Goal: Information Seeking & Learning: Learn about a topic

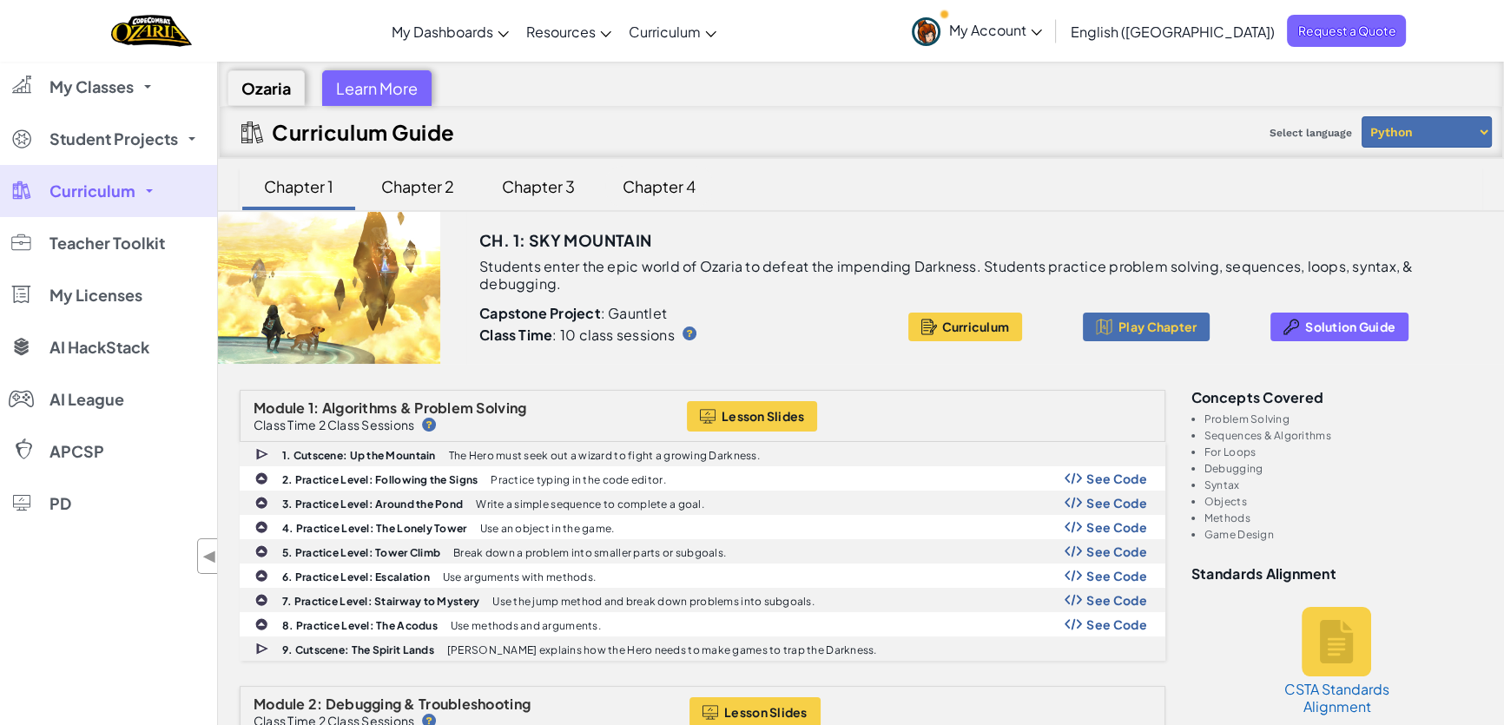
click at [673, 178] on div "Chapter 4" at bounding box center [659, 186] width 108 height 41
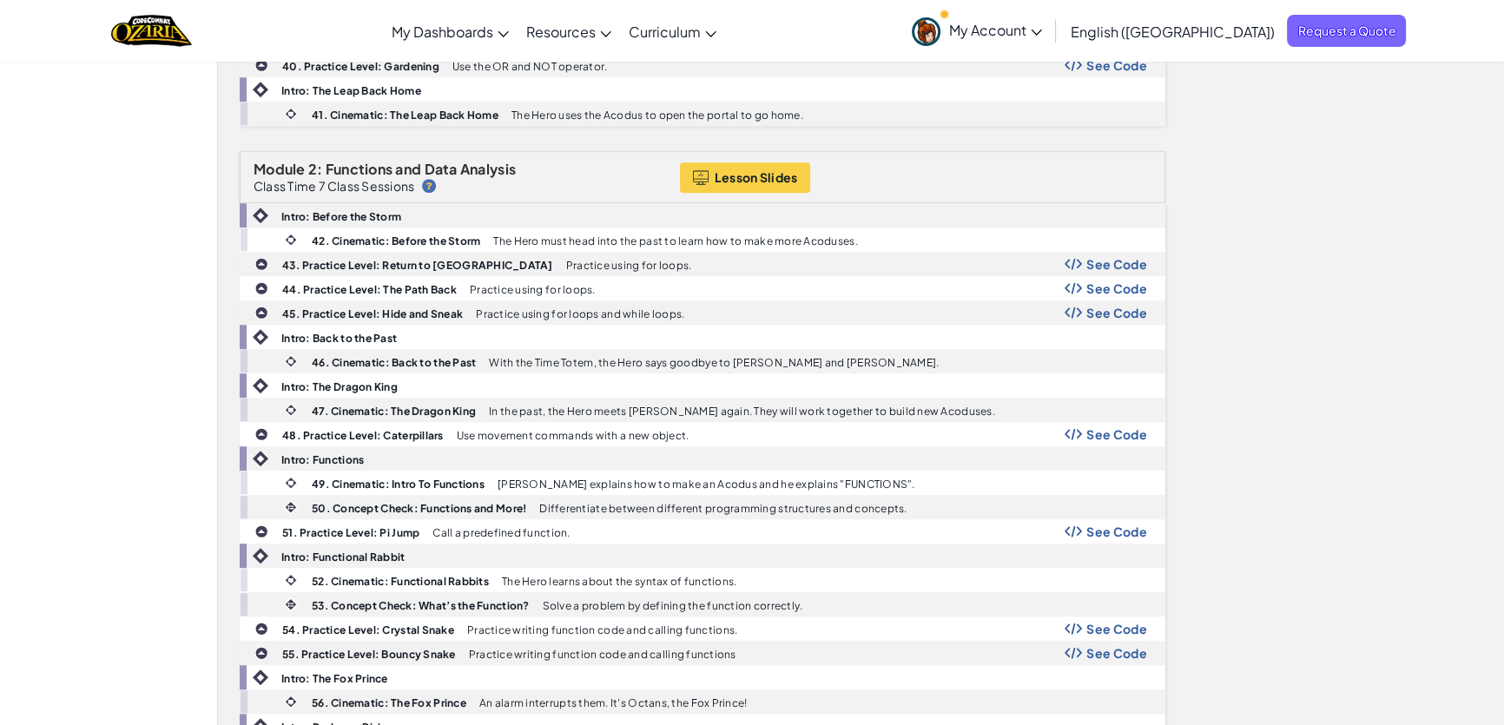
scroll to position [1579, 0]
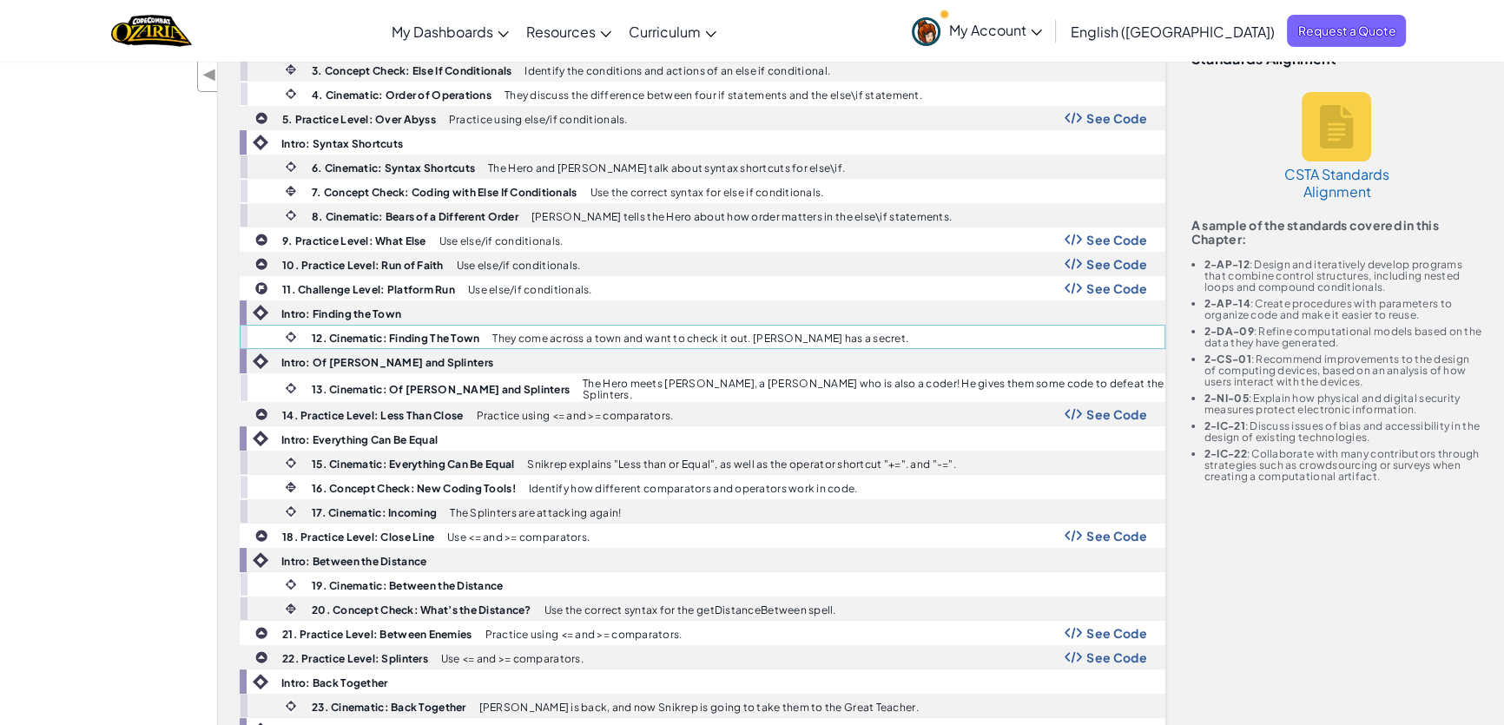
scroll to position [0, 0]
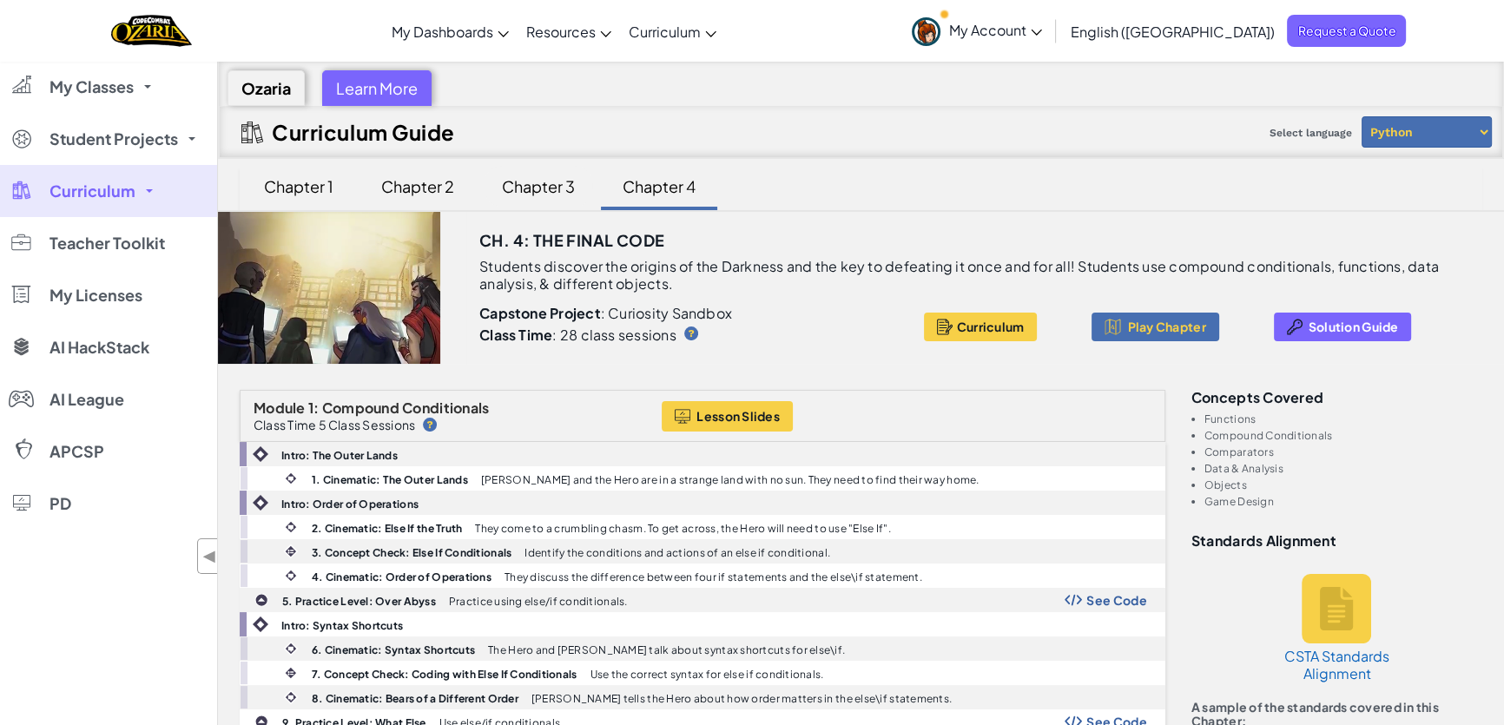
click at [508, 184] on div "Chapter 3" at bounding box center [539, 186] width 108 height 41
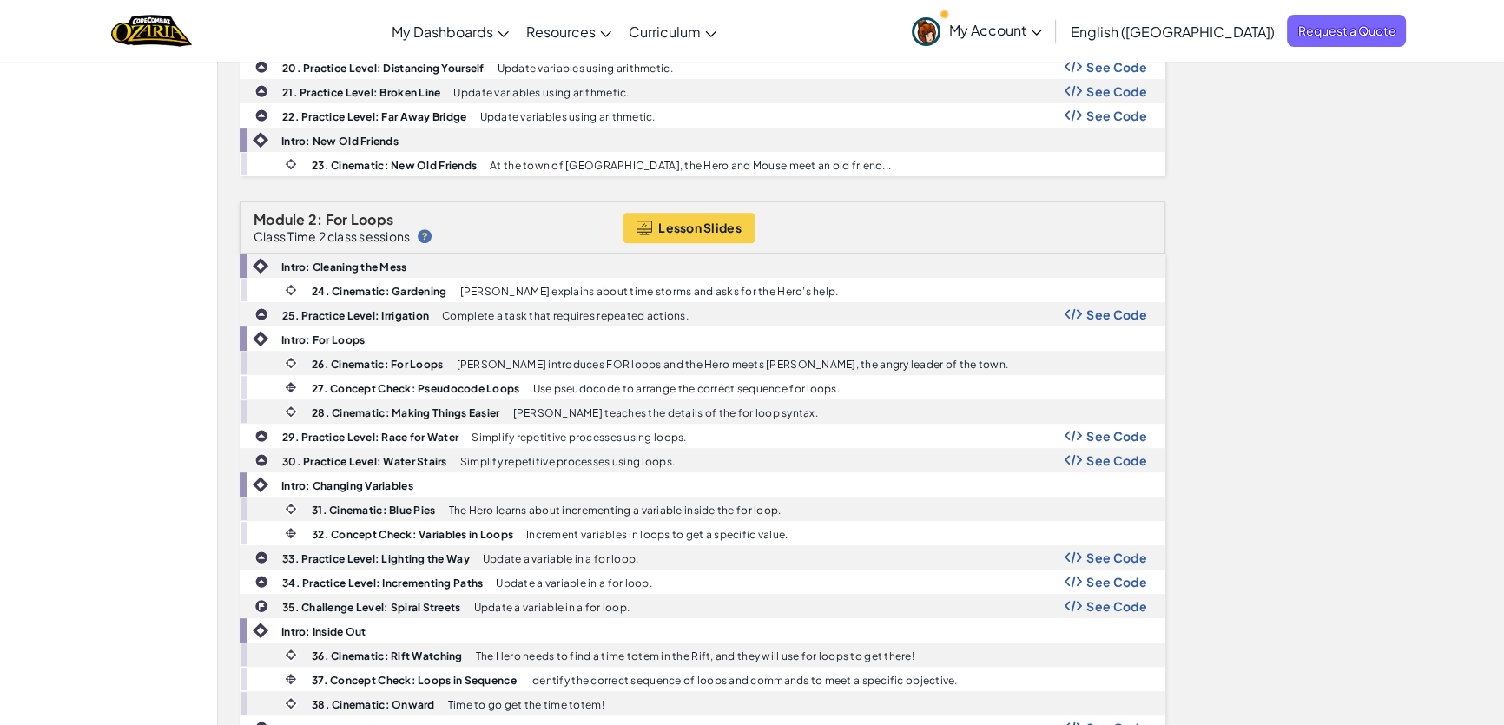
scroll to position [1500, 0]
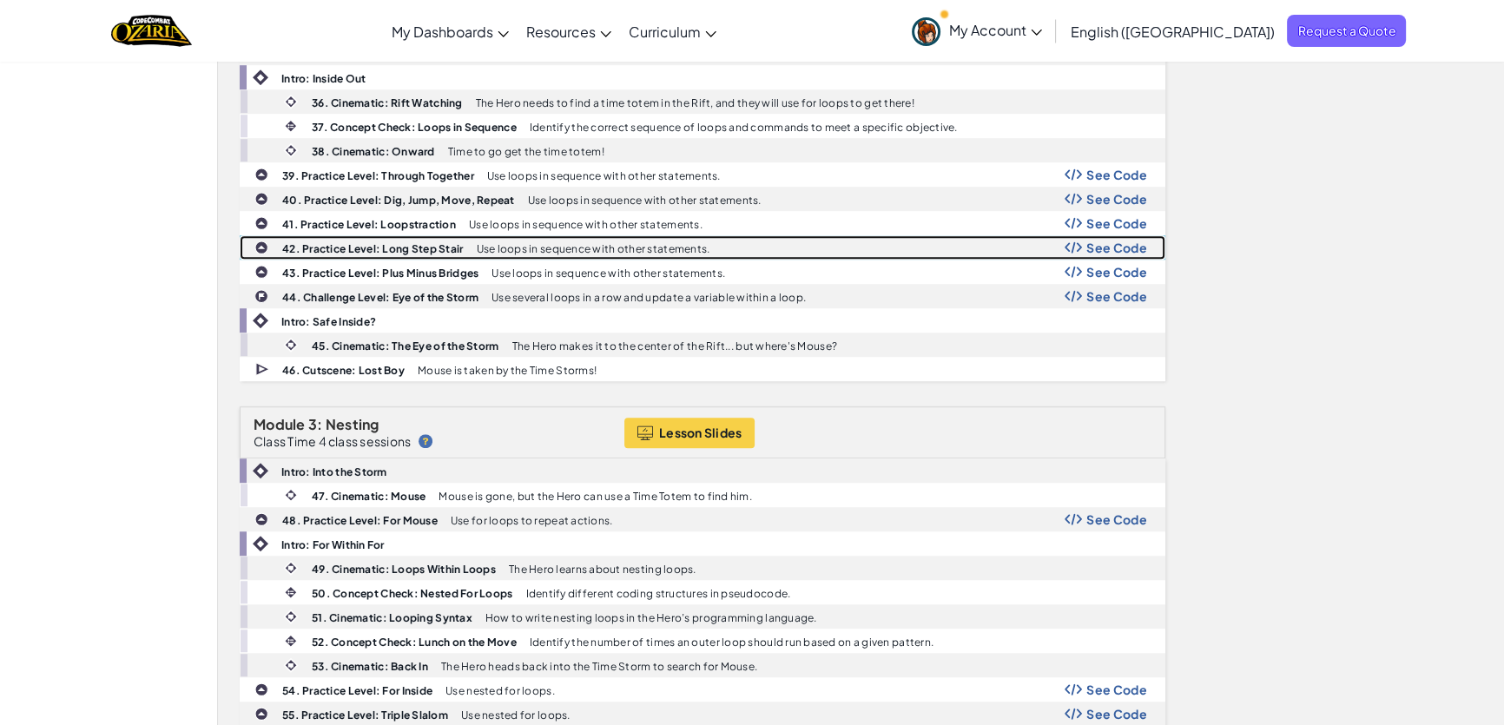
click at [1125, 241] on span "See Code" at bounding box center [1117, 248] width 61 height 14
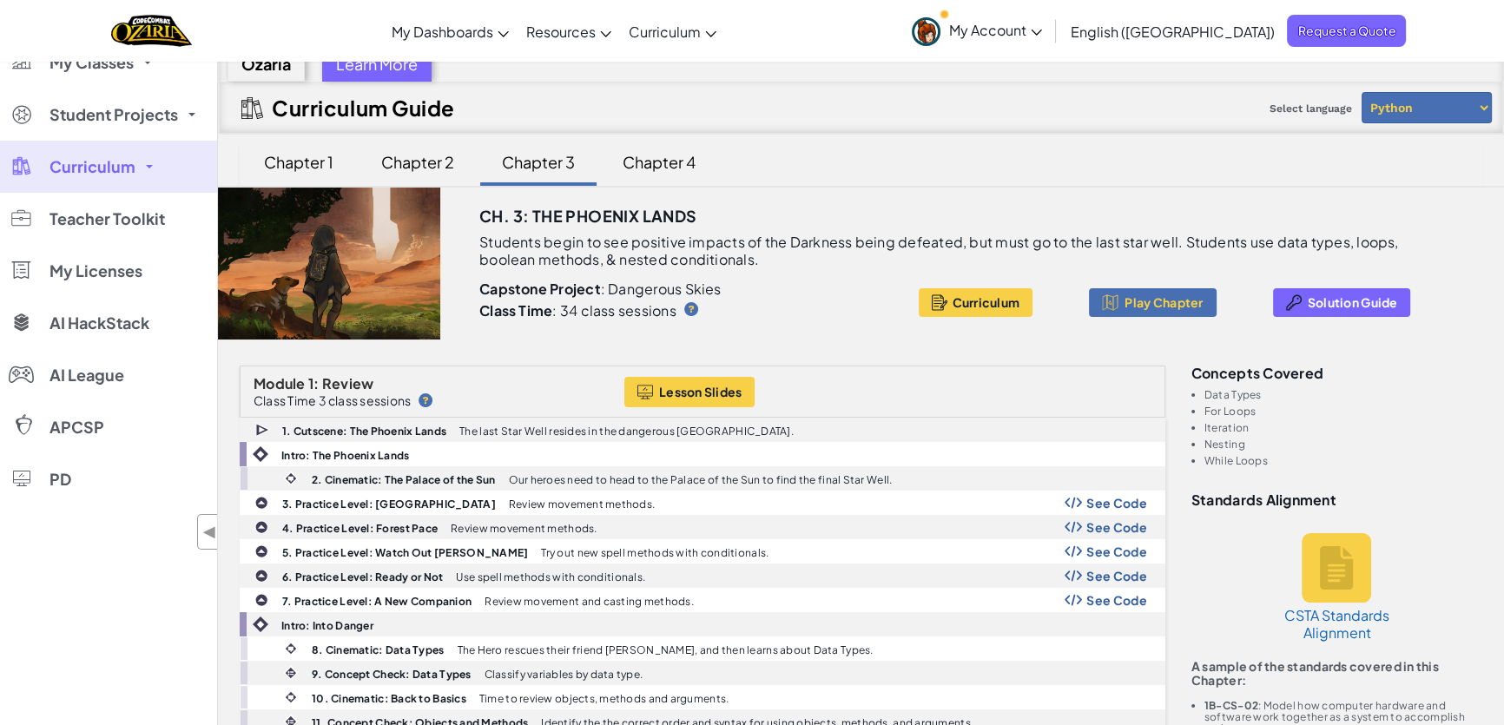
scroll to position [0, 0]
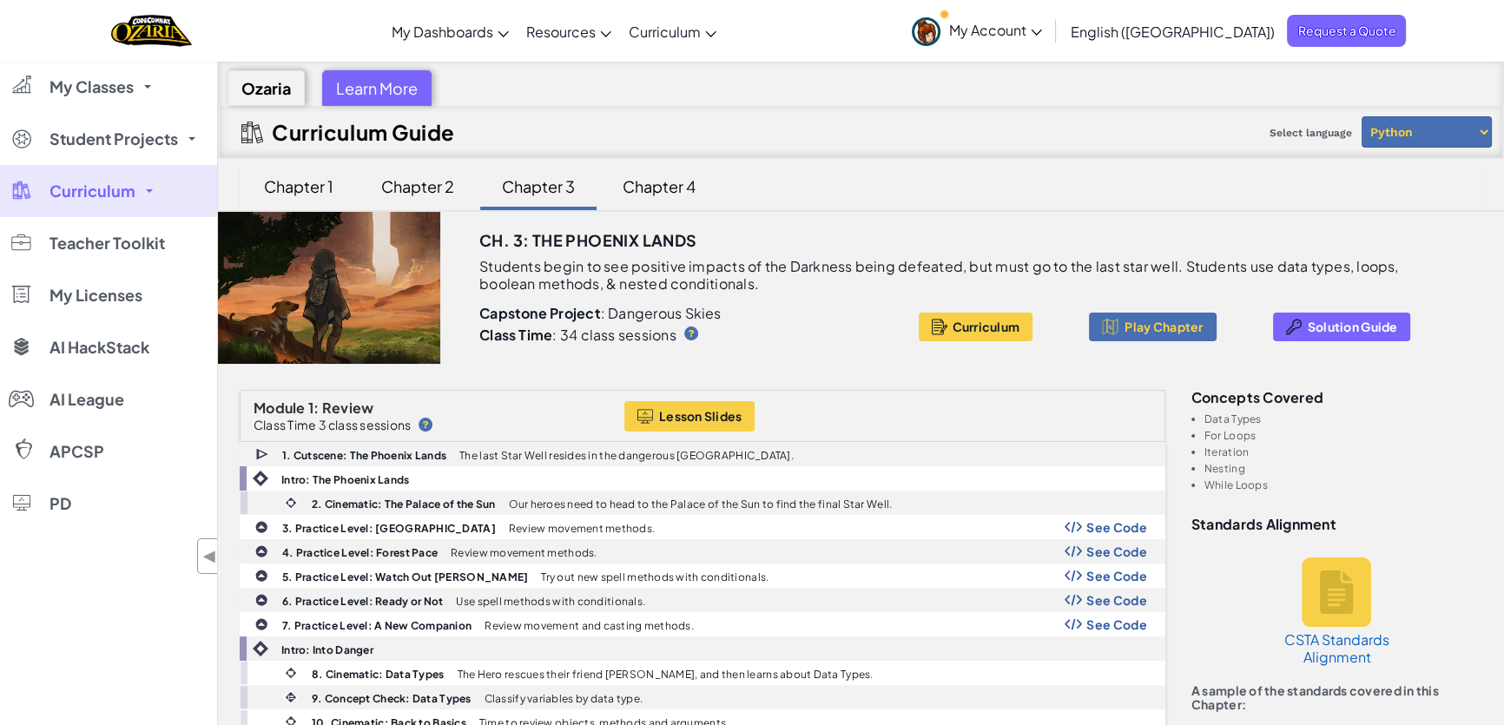
click at [640, 187] on div "Chapter 4" at bounding box center [659, 186] width 108 height 41
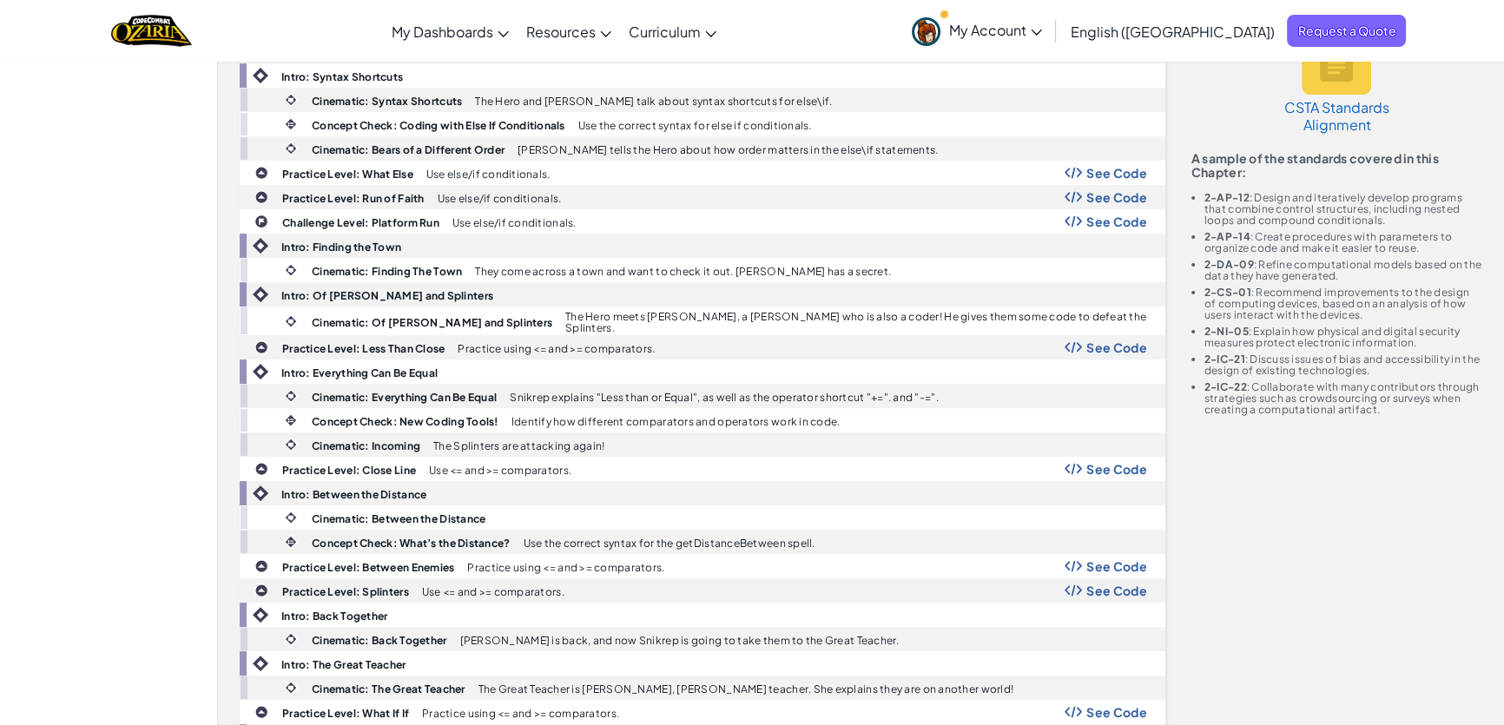
scroll to position [552, 0]
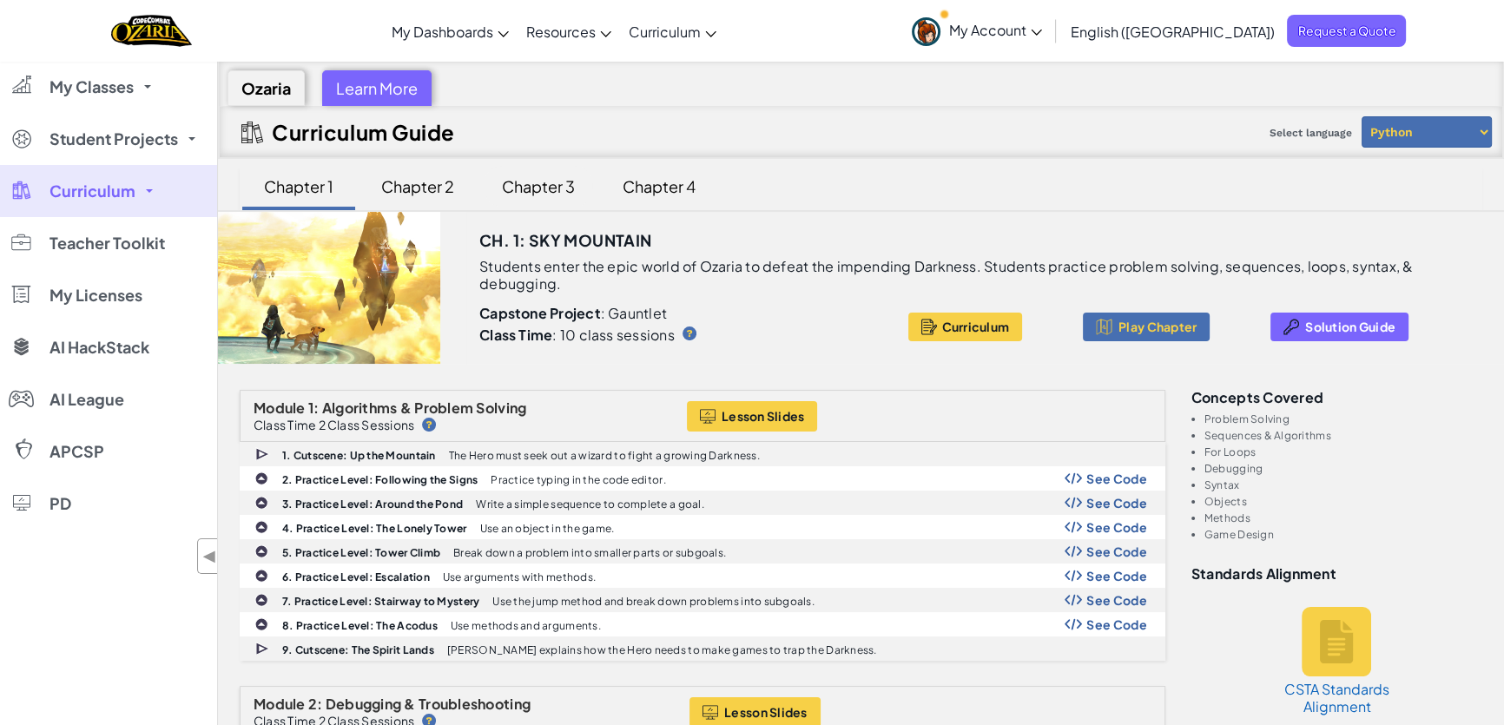
click at [538, 194] on div "Chapter 3" at bounding box center [539, 186] width 108 height 41
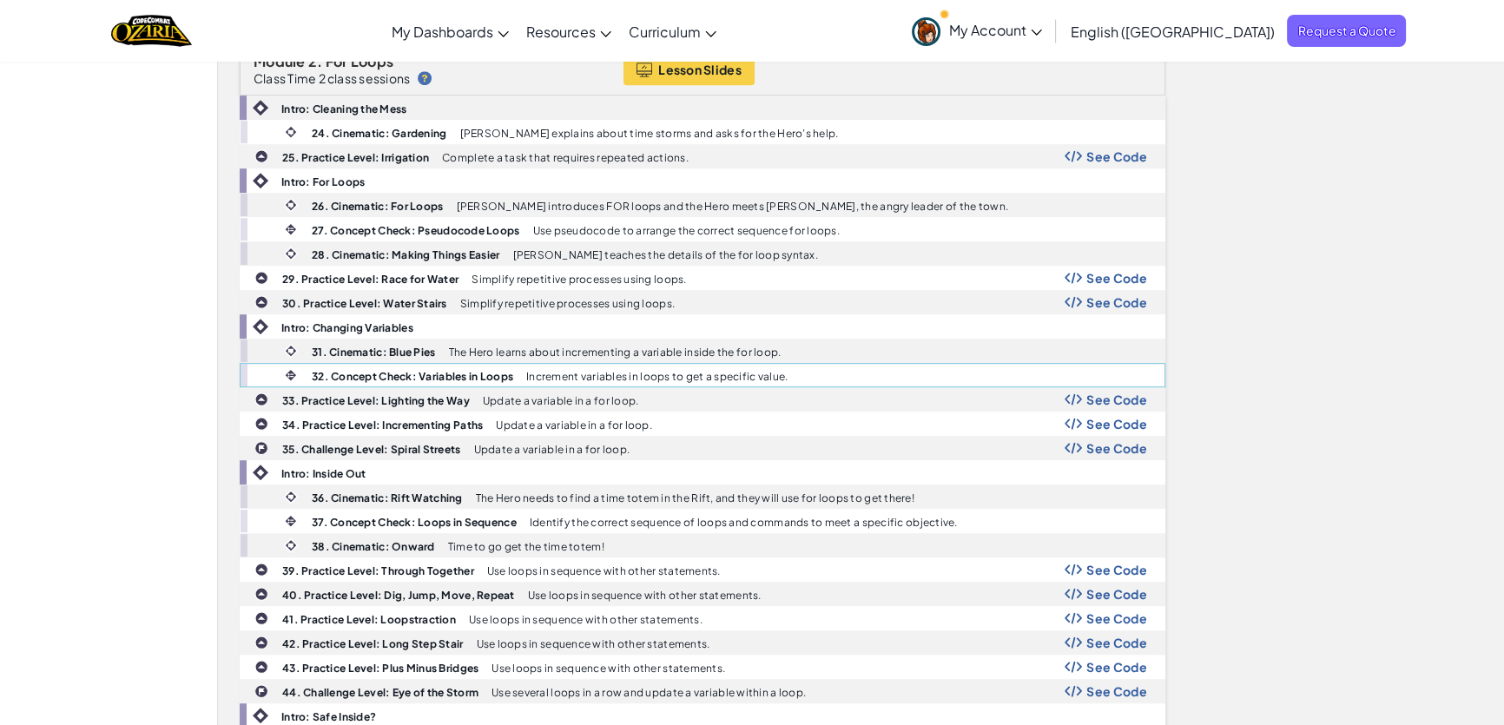
scroll to position [1184, 0]
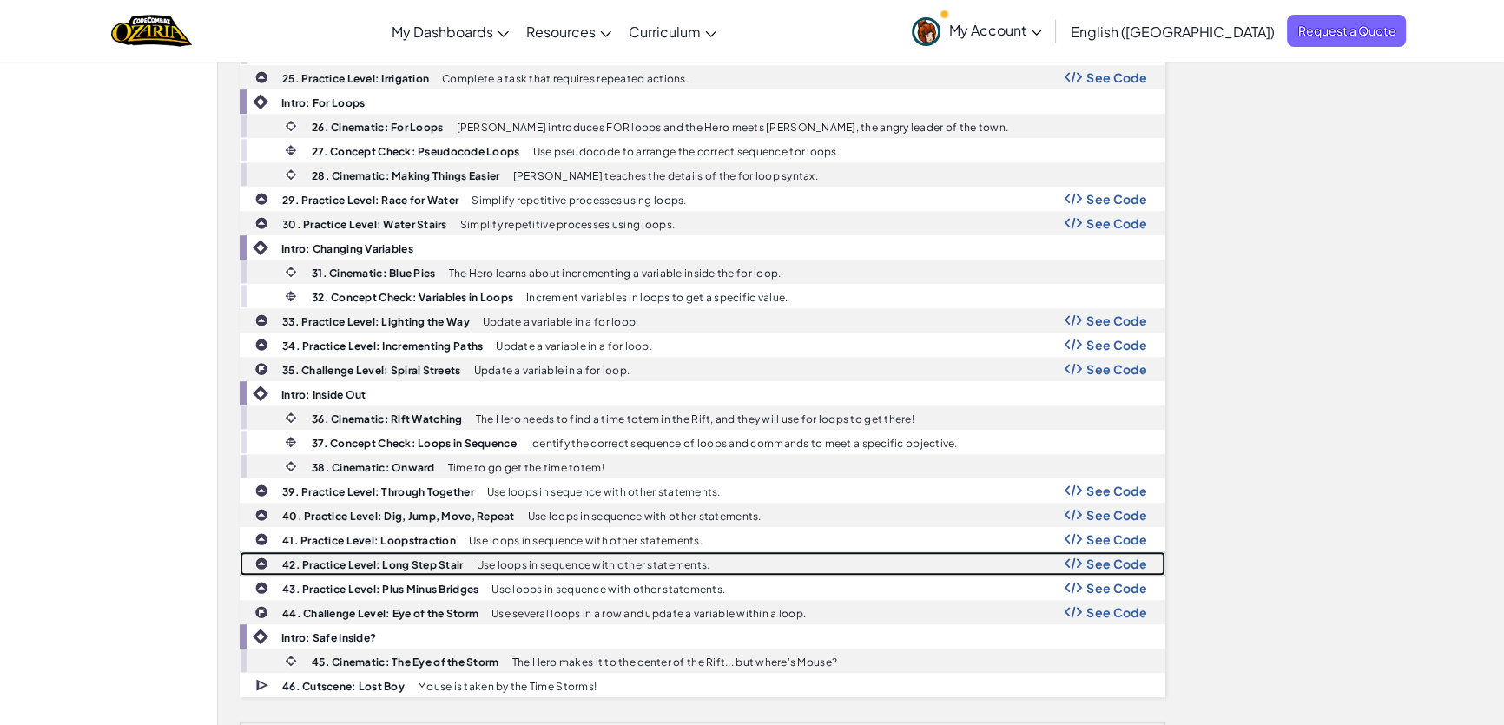
click at [1103, 557] on span "See Code" at bounding box center [1117, 564] width 61 height 14
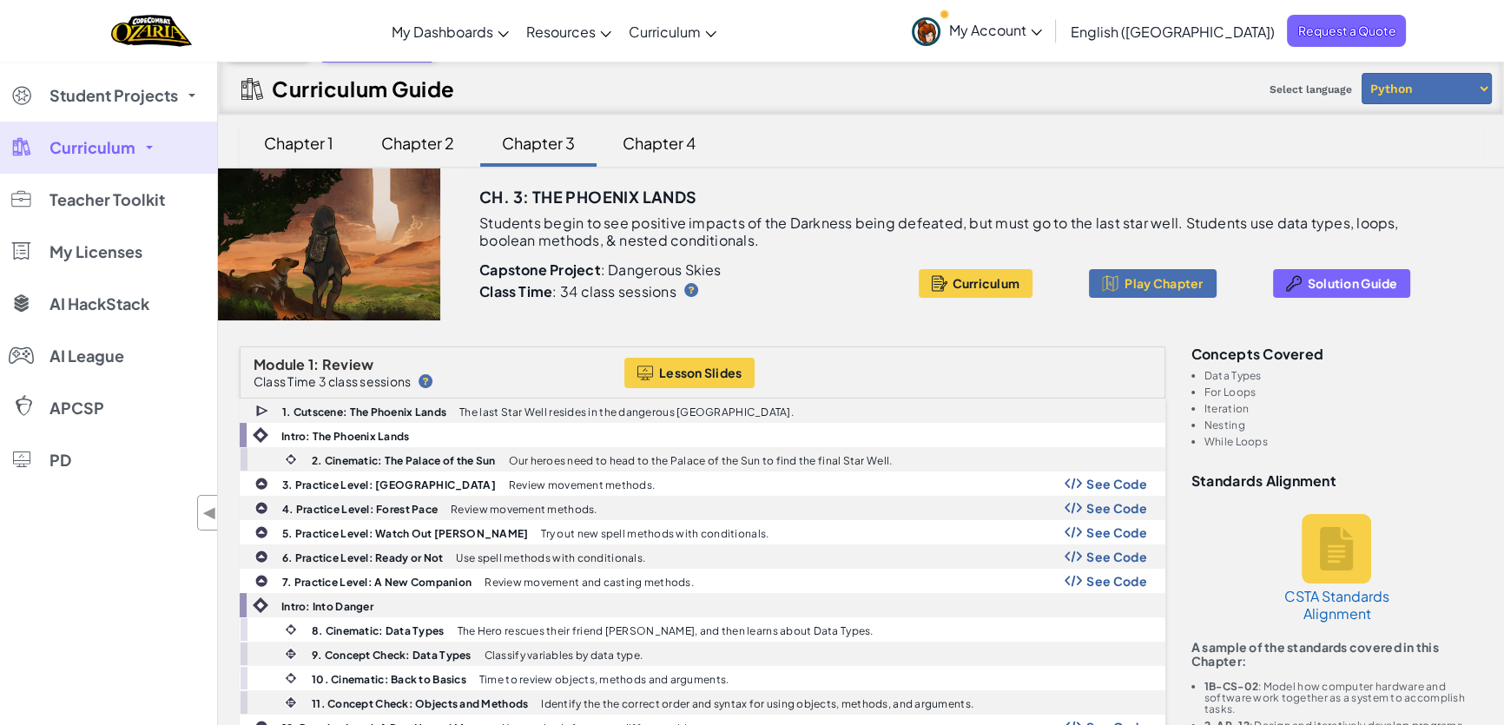
scroll to position [0, 0]
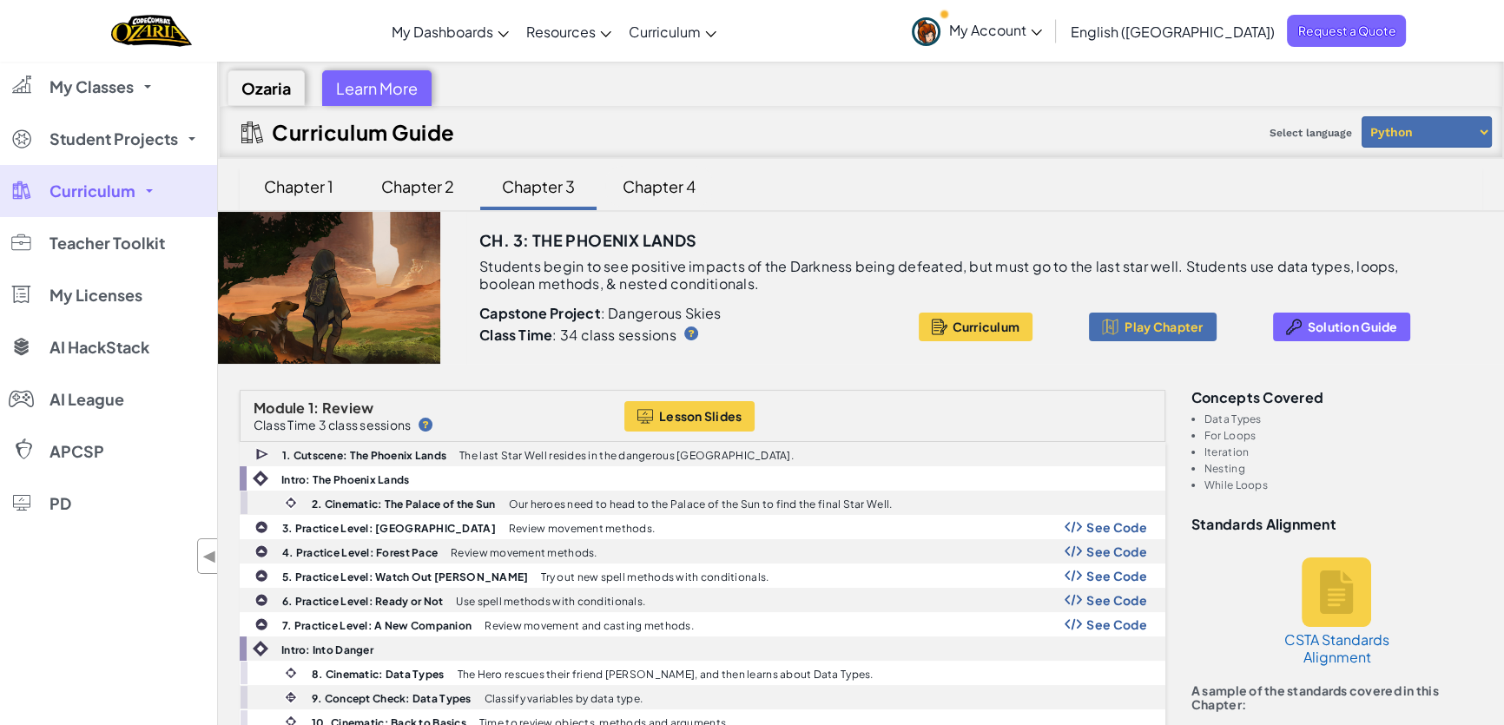
click at [669, 189] on div "Chapter 4" at bounding box center [659, 186] width 108 height 41
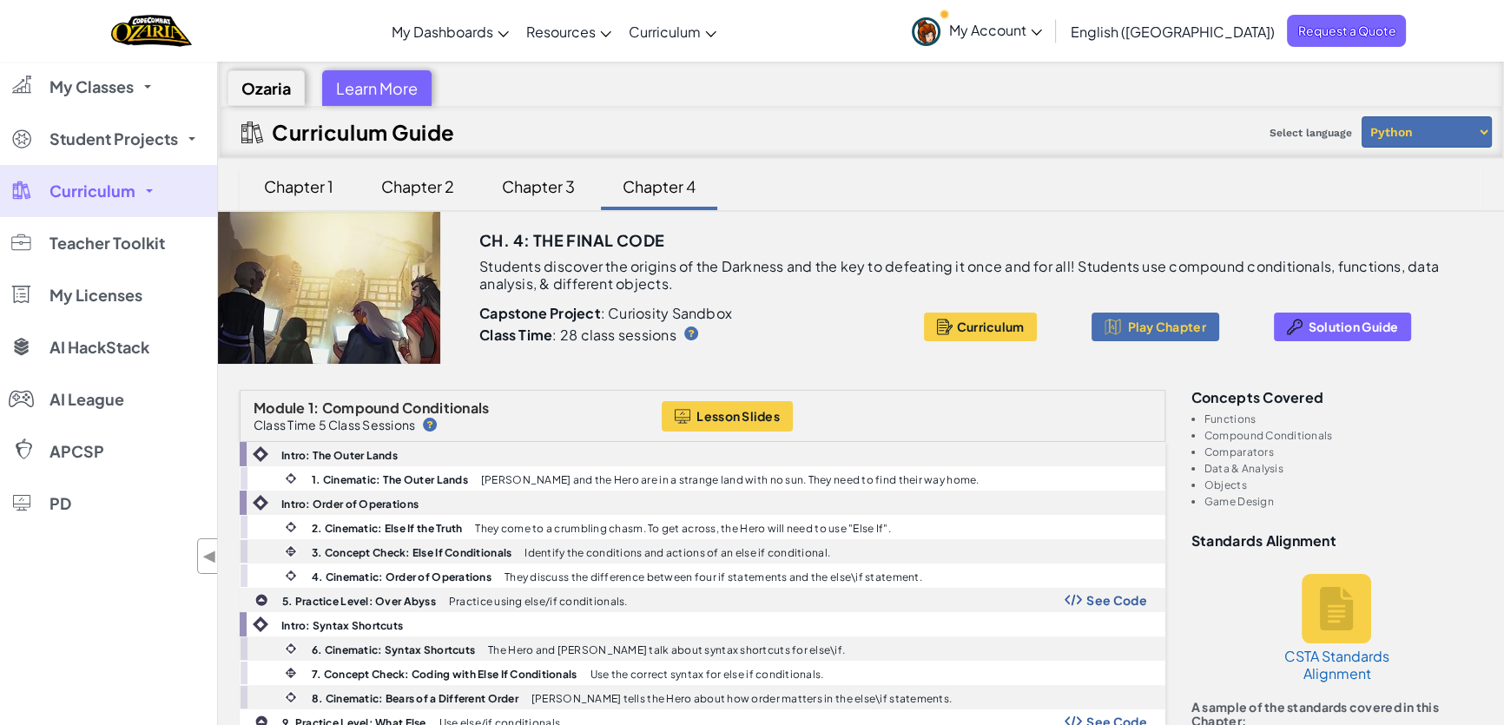
click at [1312, 206] on div "Chapter 1 Chapter 2 Chapter 3 Chapter 4" at bounding box center [861, 188] width 1243 height 44
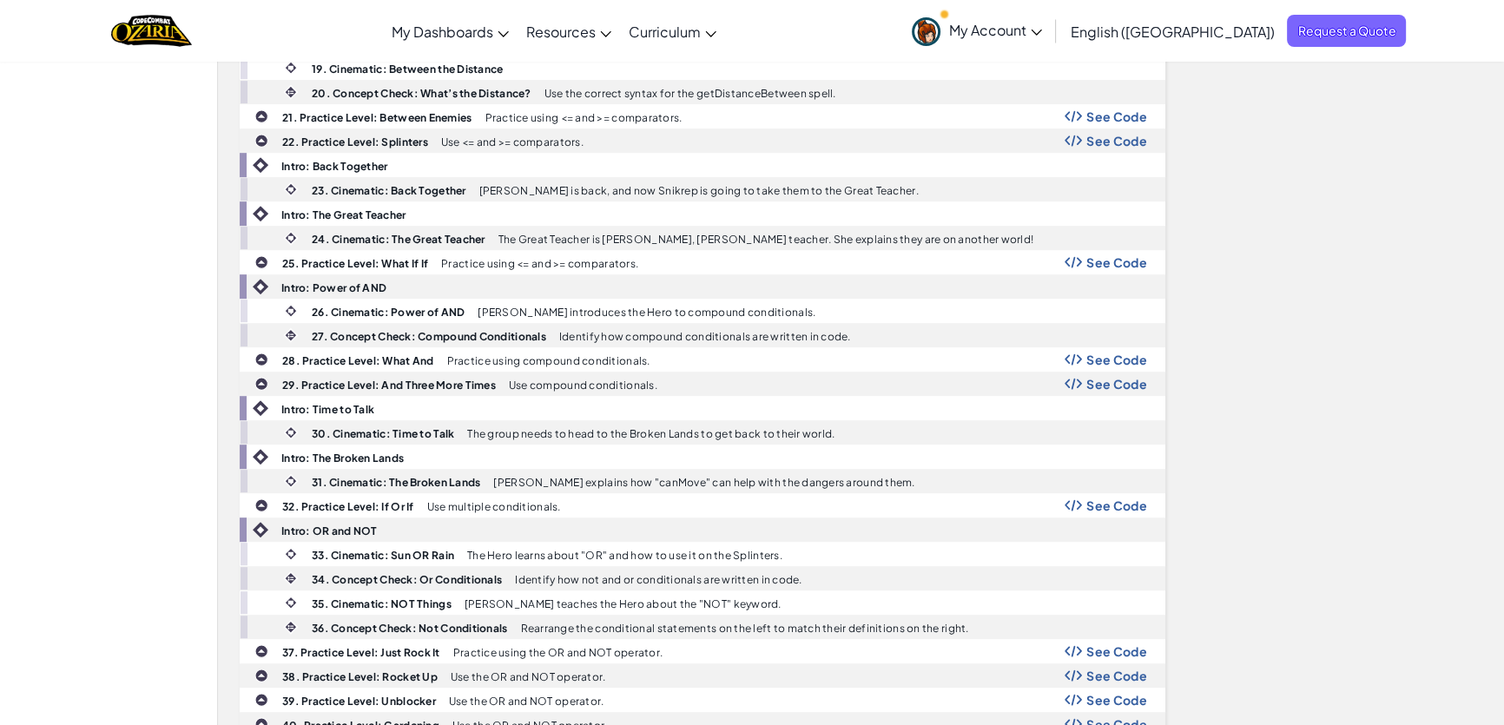
scroll to position [1026, 0]
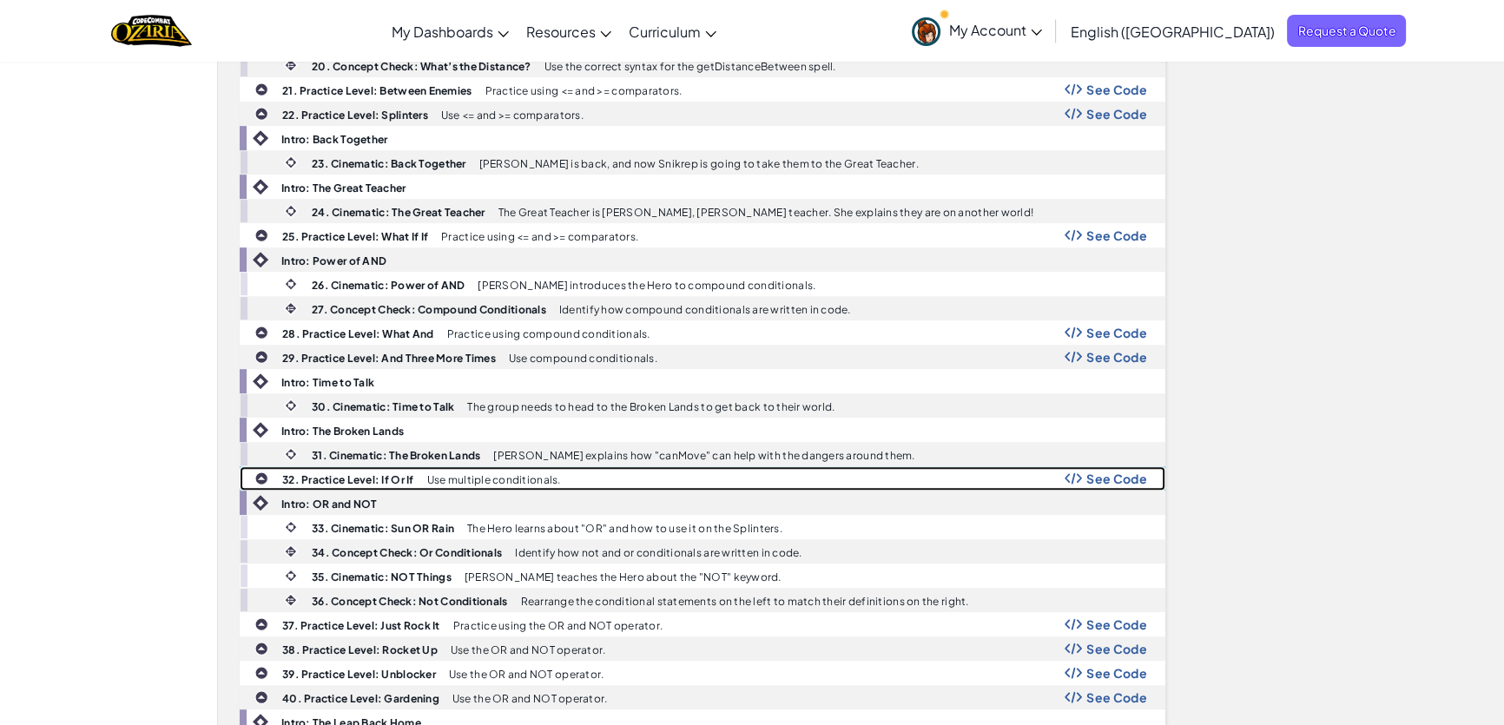
click at [1098, 472] on span "See Code" at bounding box center [1117, 479] width 61 height 14
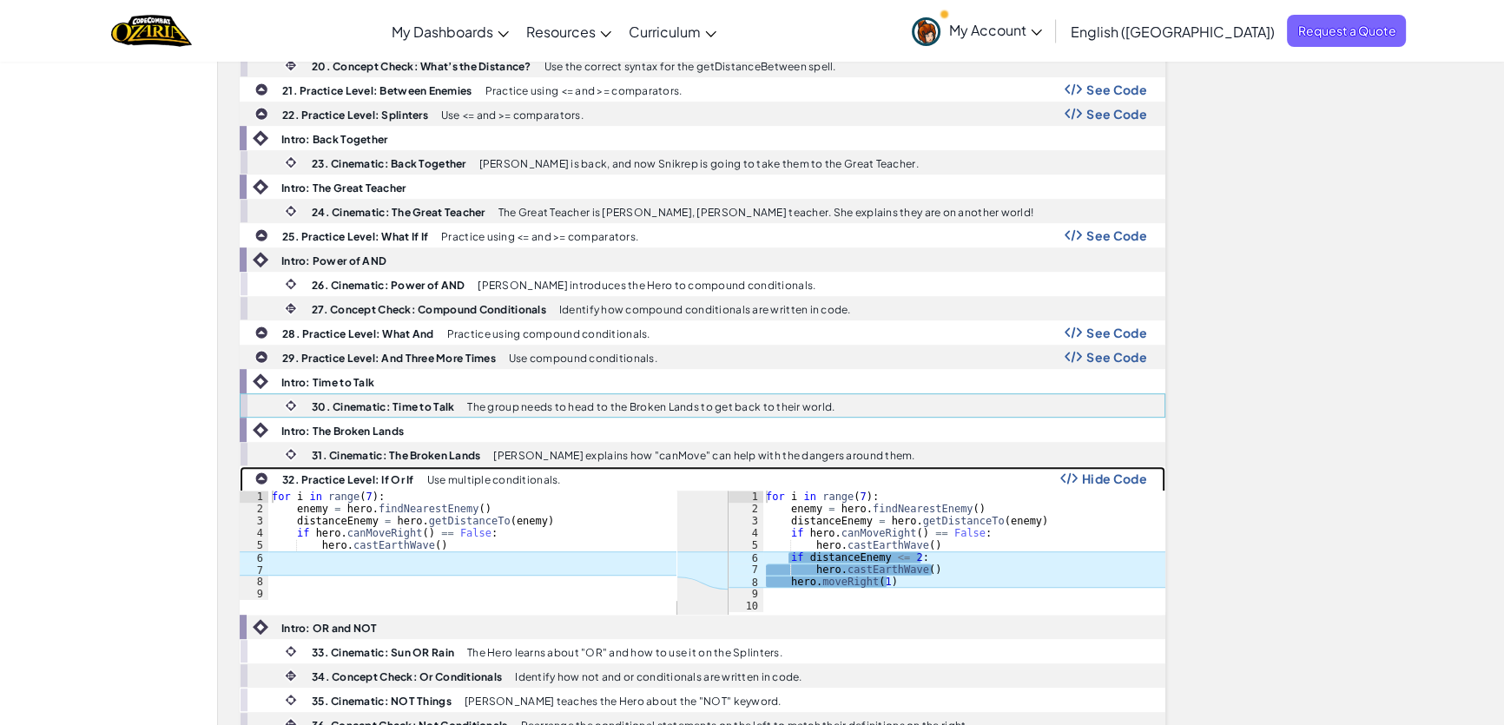
scroll to position [1105, 0]
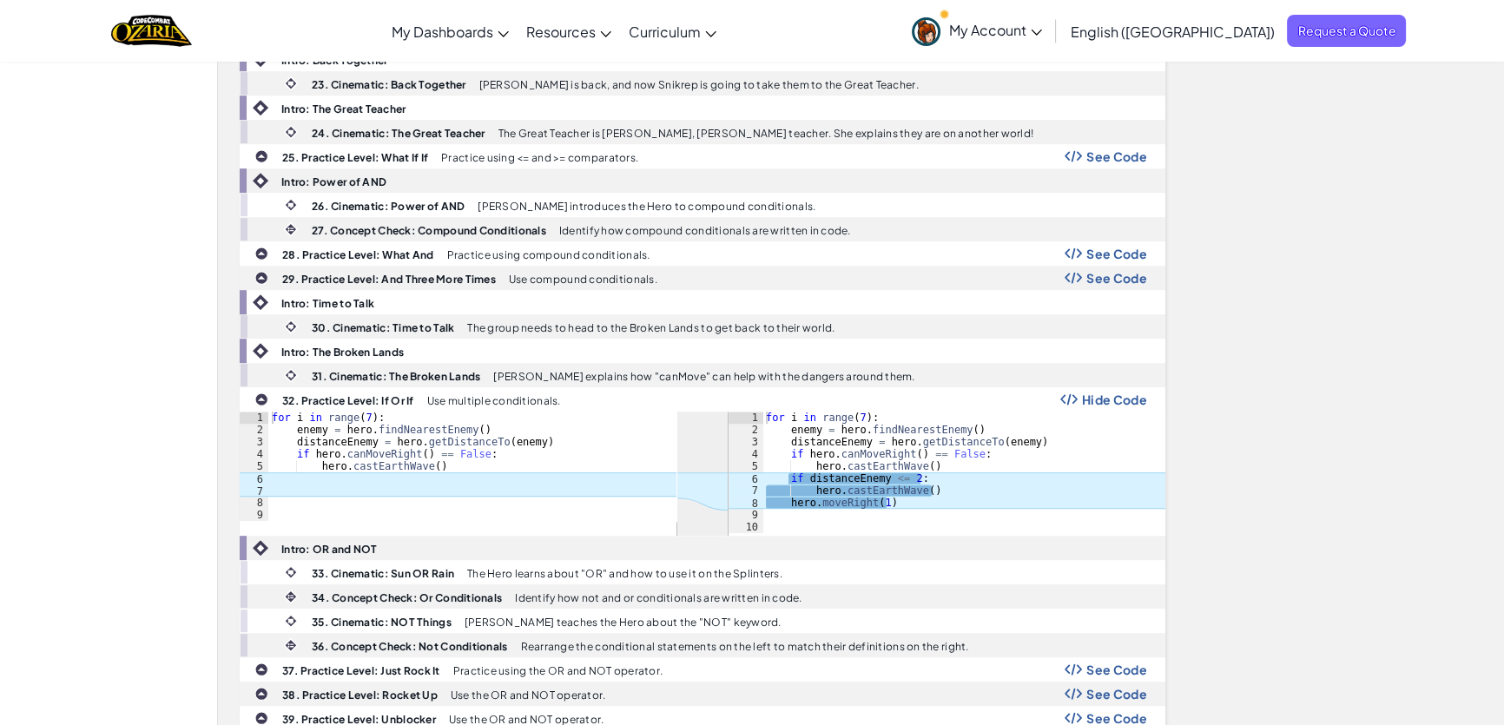
drag, startPoint x: 1285, startPoint y: 531, endPoint x: 1366, endPoint y: 390, distance: 162.7
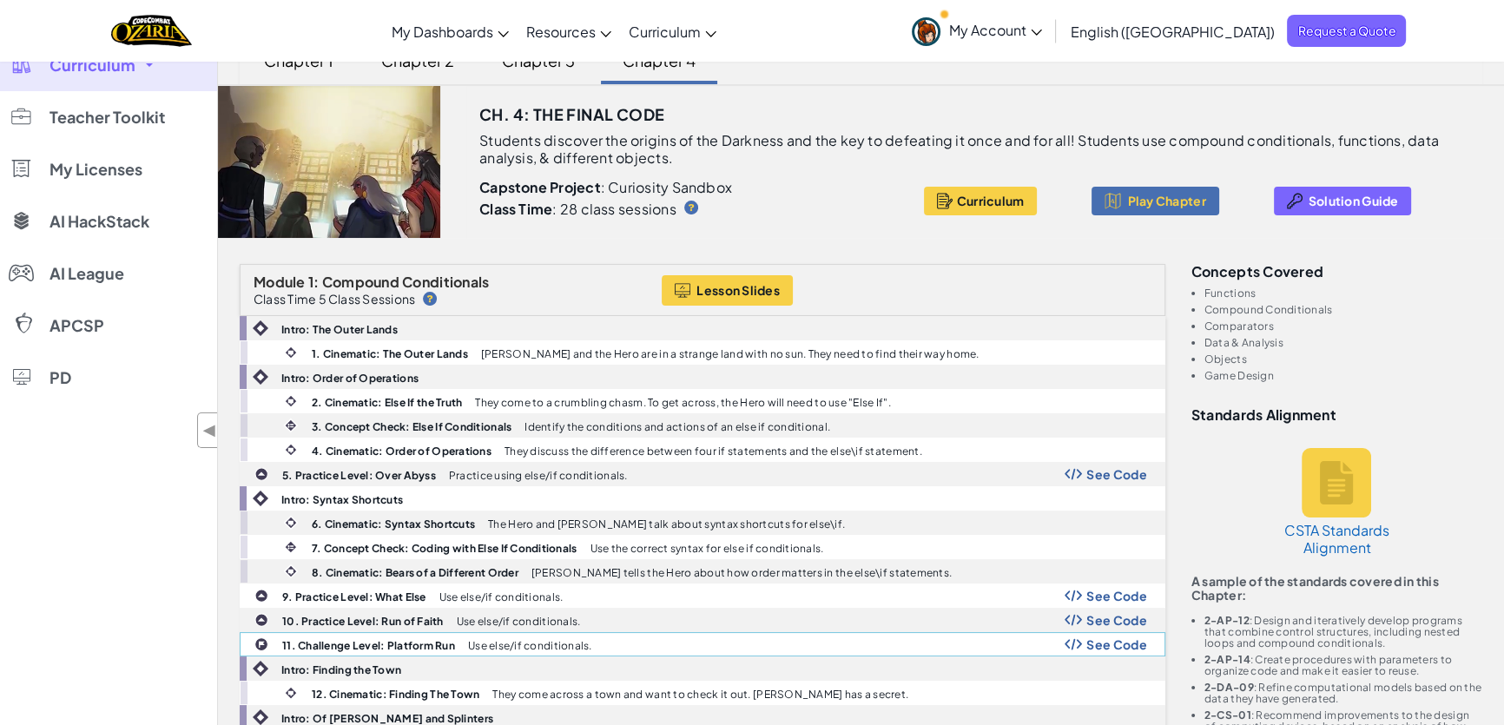
scroll to position [0, 0]
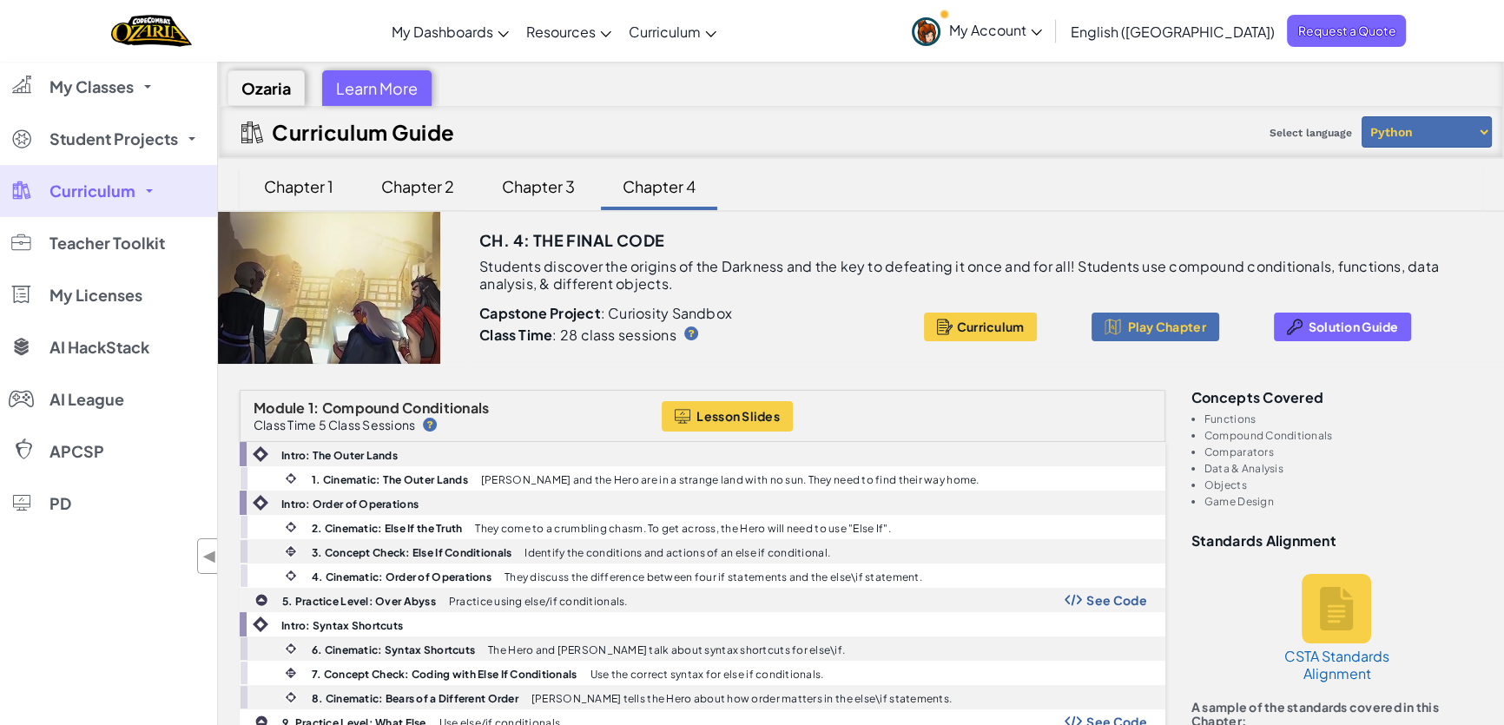
click at [563, 185] on div "Chapter 3" at bounding box center [539, 186] width 108 height 41
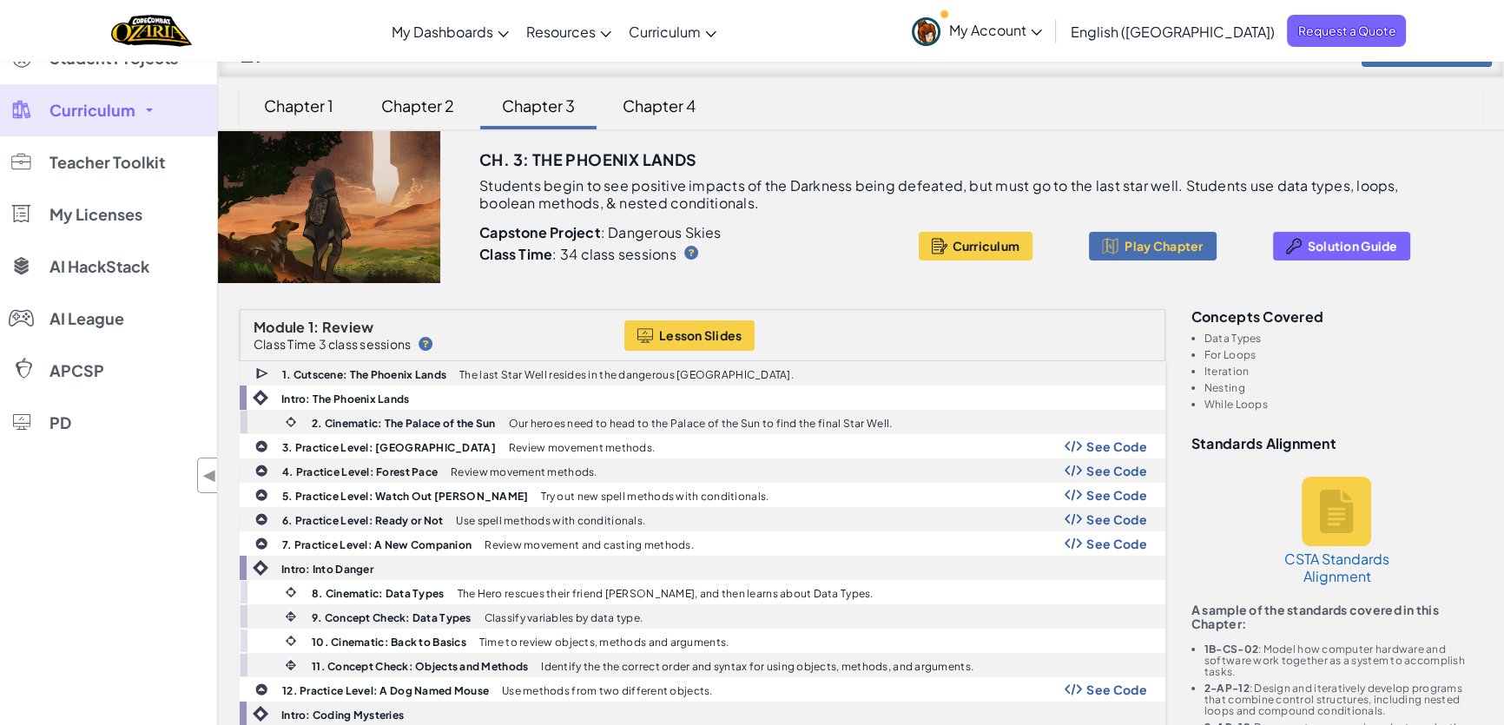
scroll to position [157, 0]
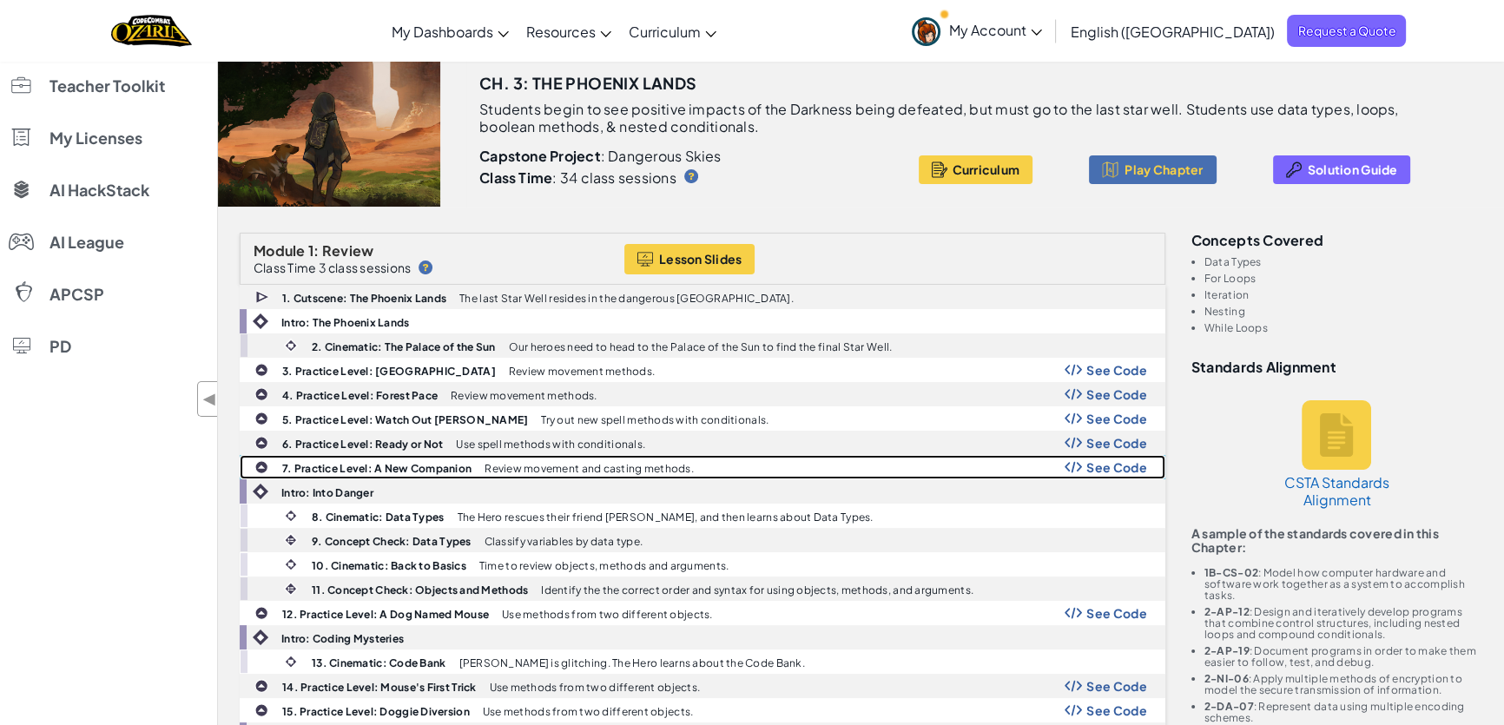
click at [1091, 466] on span "See Code" at bounding box center [1117, 467] width 61 height 14
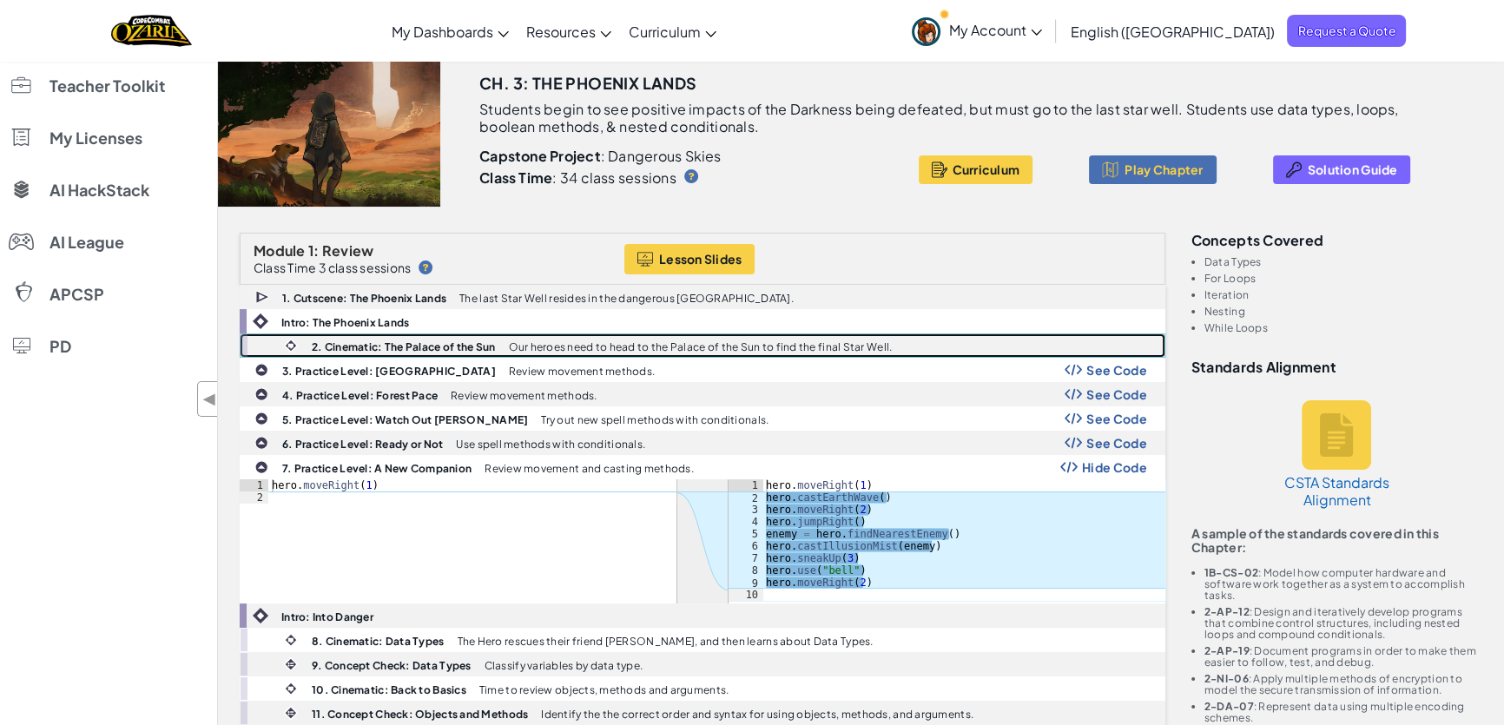
click at [730, 334] on div "2. Cinematic: The Palace of the Sun Our heroes need to head to the Palace of th…" at bounding box center [703, 346] width 926 height 24
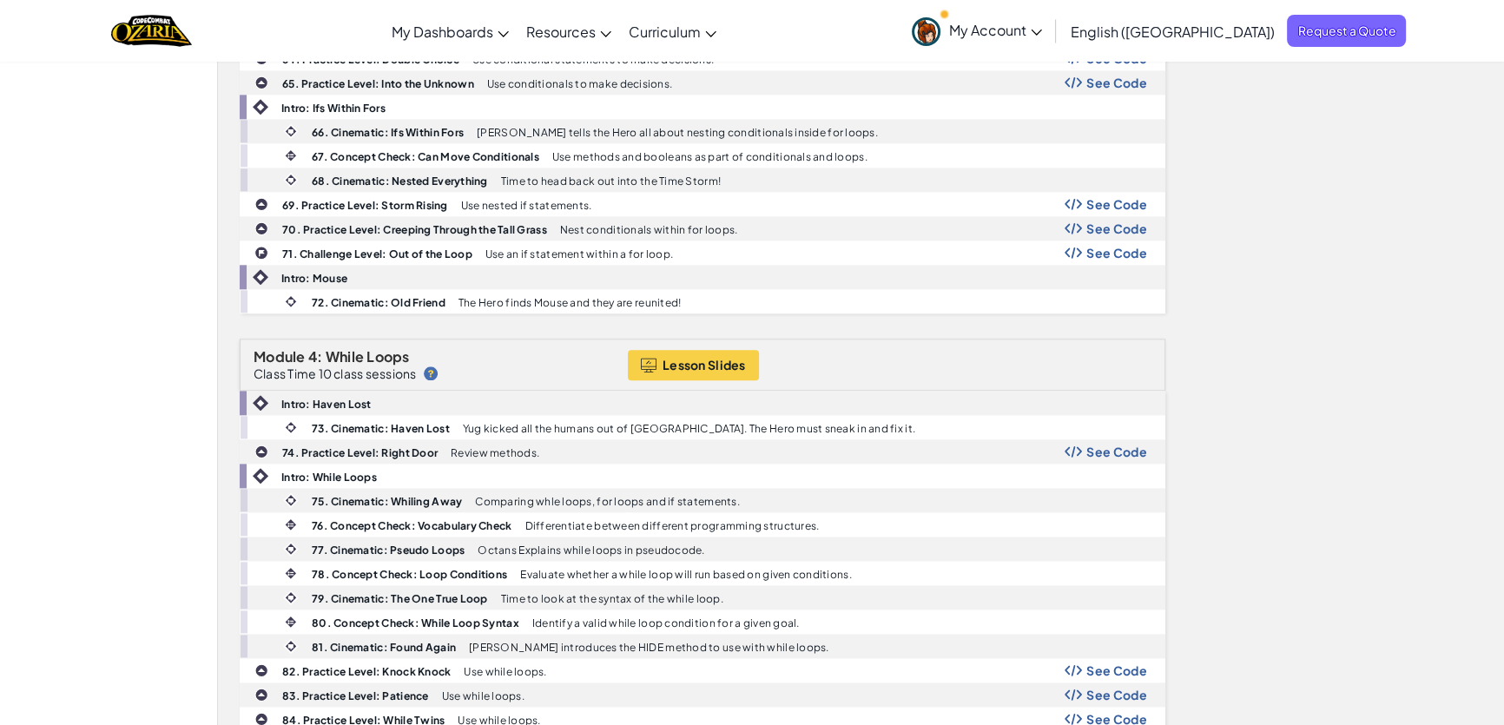
scroll to position [2527, 0]
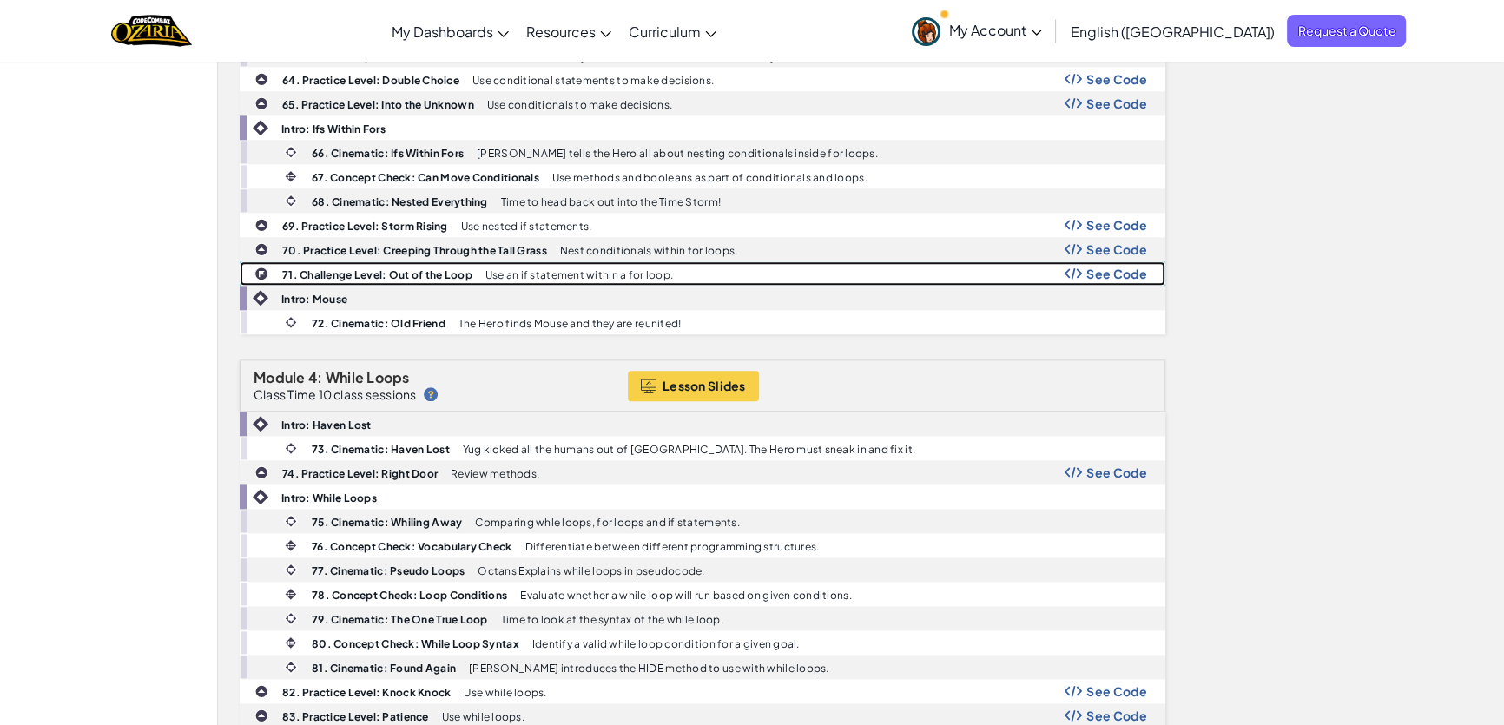
click at [1068, 268] on img at bounding box center [1073, 274] width 17 height 12
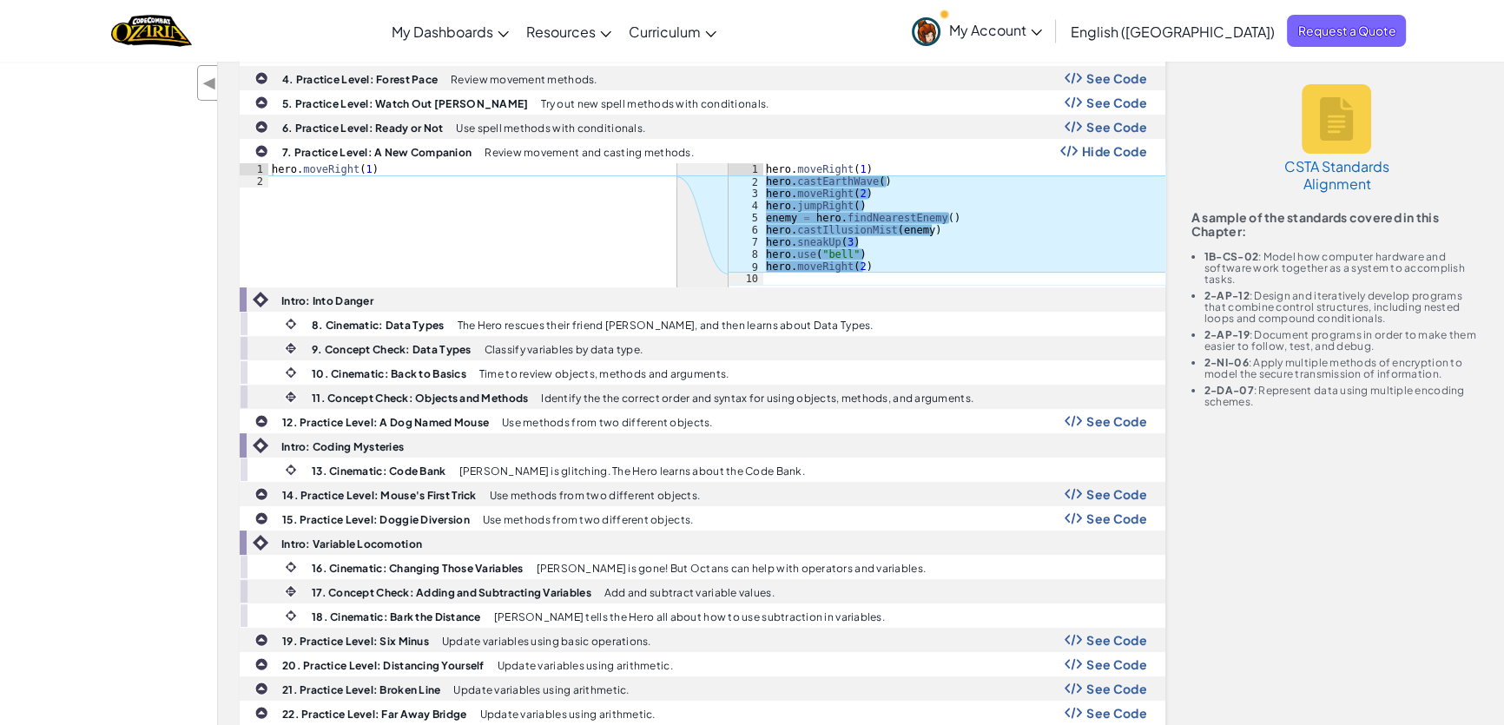
scroll to position [0, 0]
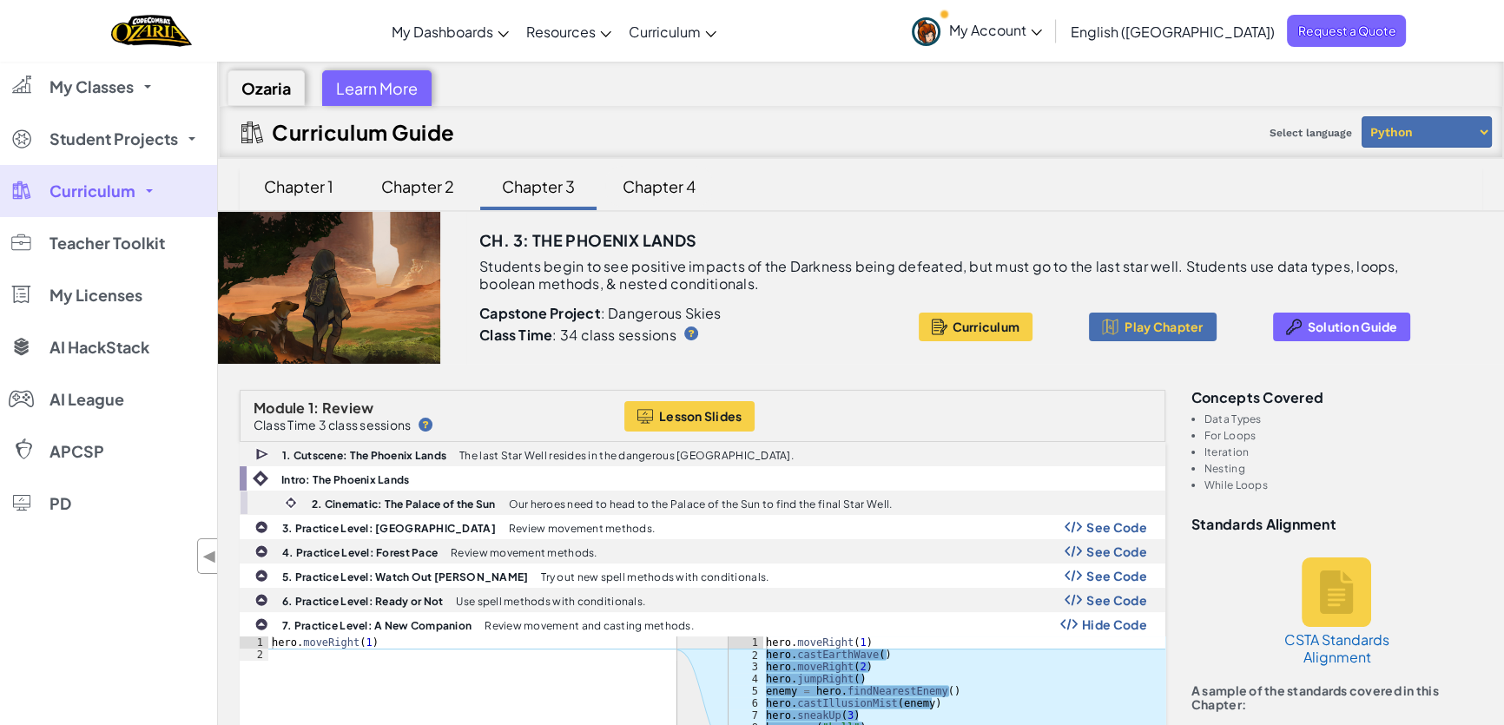
click at [671, 192] on div "Chapter 4" at bounding box center [659, 186] width 108 height 41
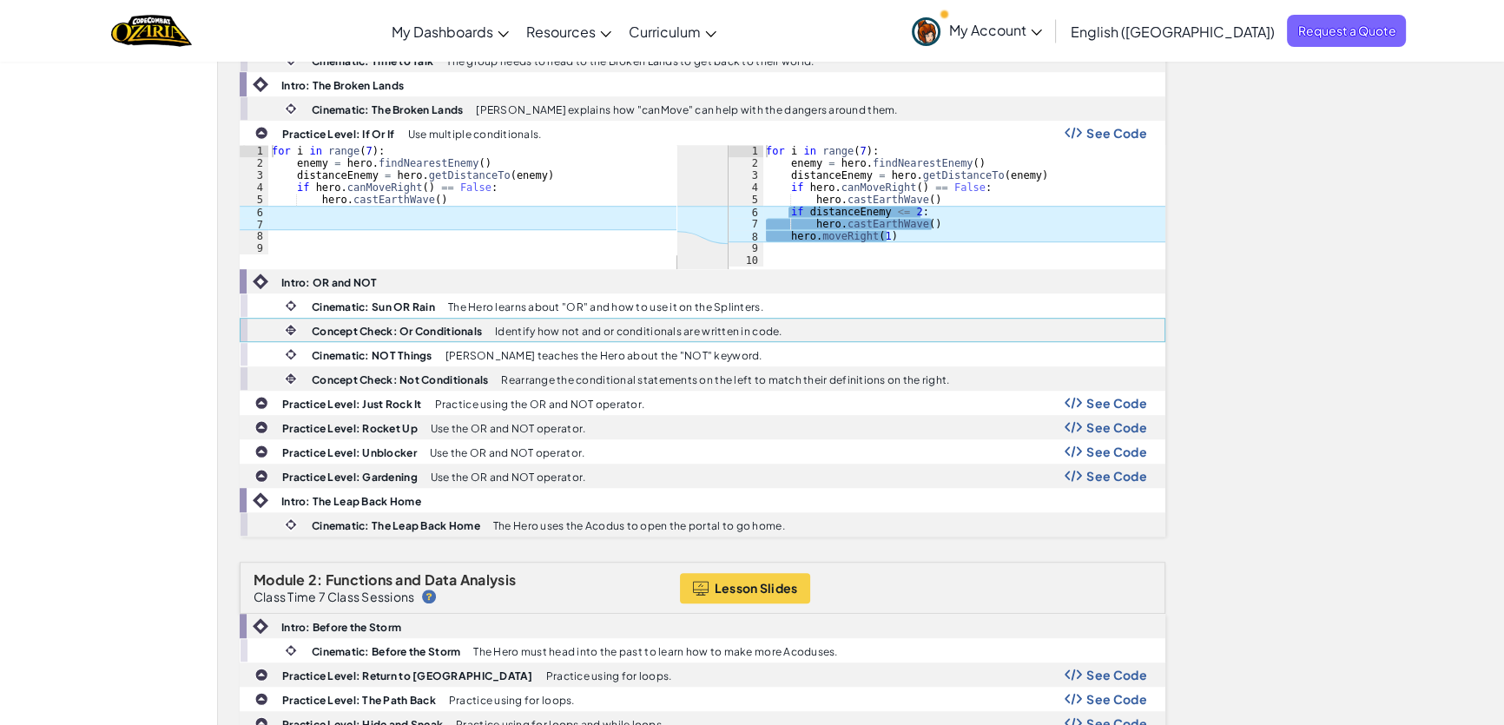
scroll to position [1421, 0]
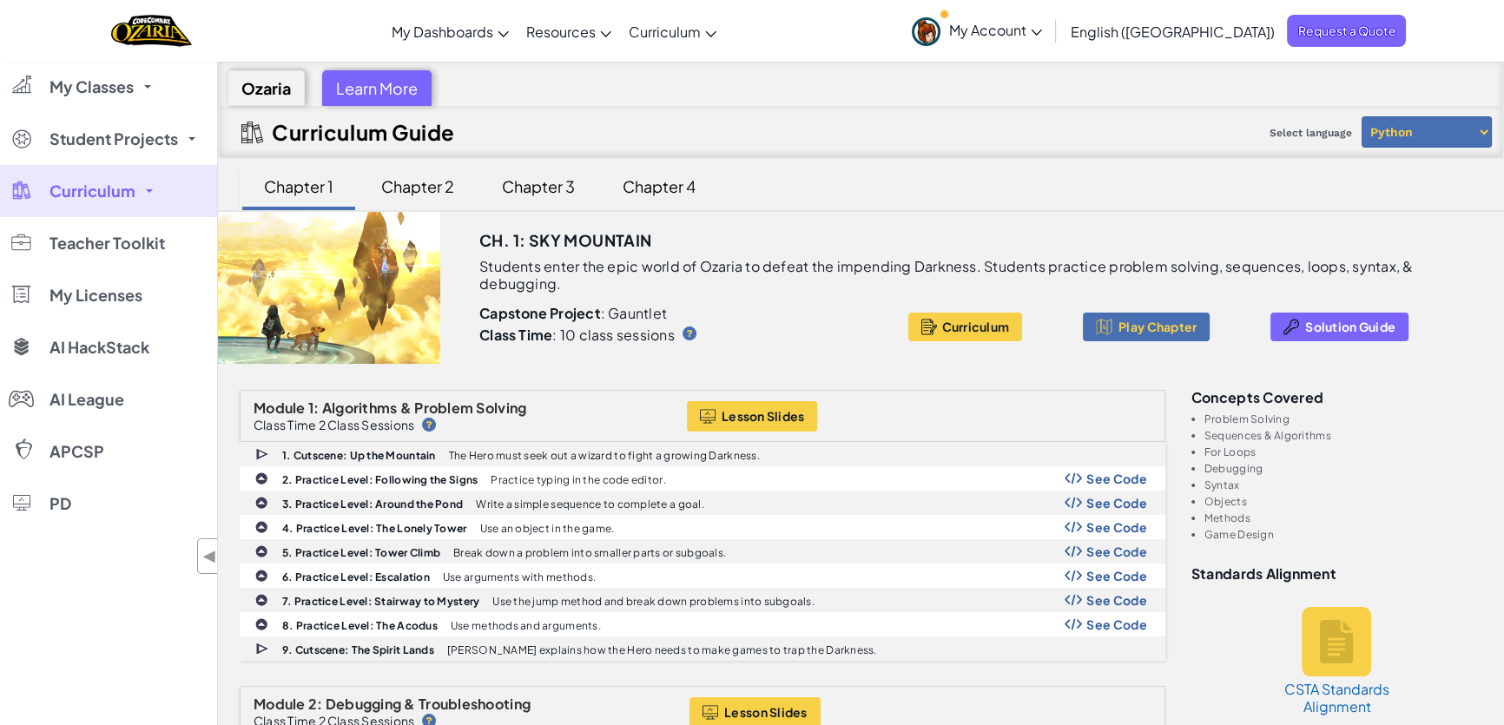
click at [647, 185] on div "Chapter 4" at bounding box center [659, 186] width 108 height 41
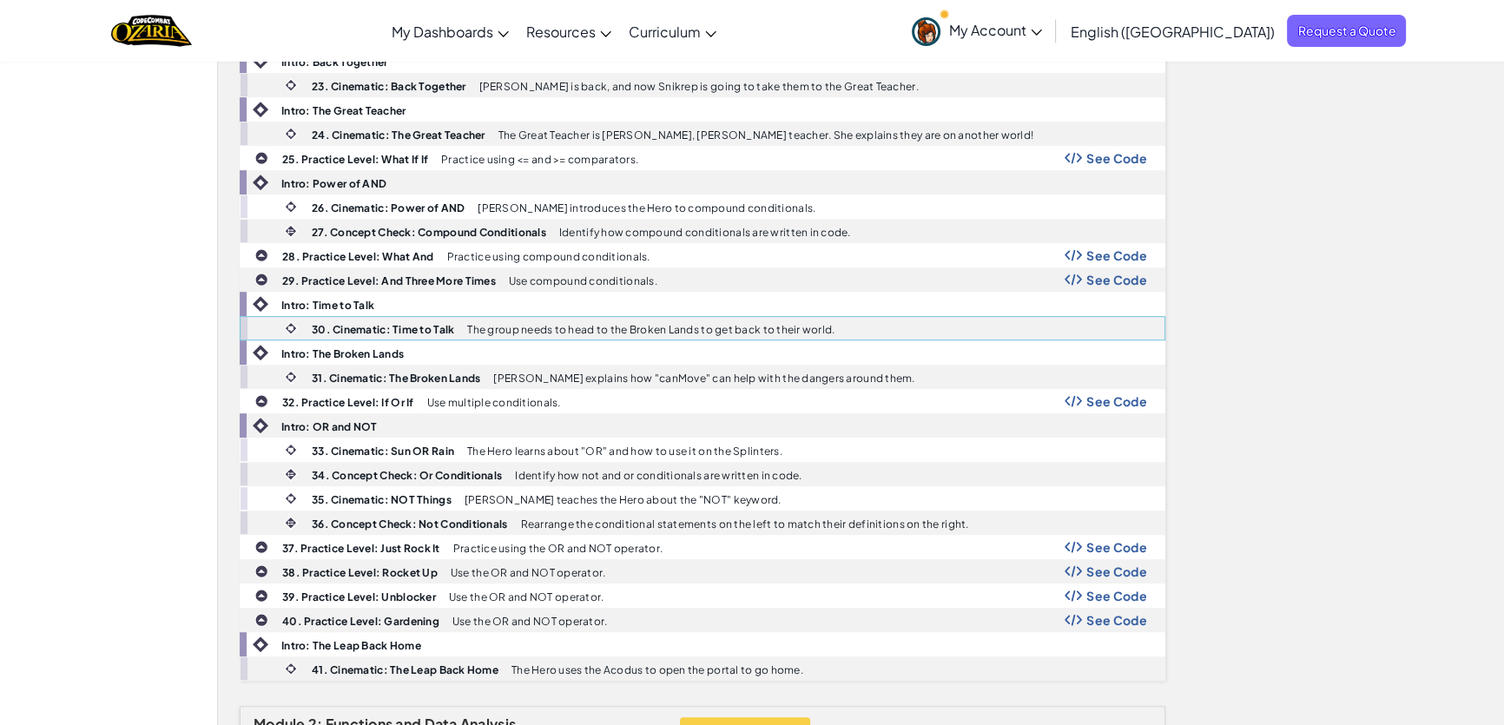
scroll to position [1105, 0]
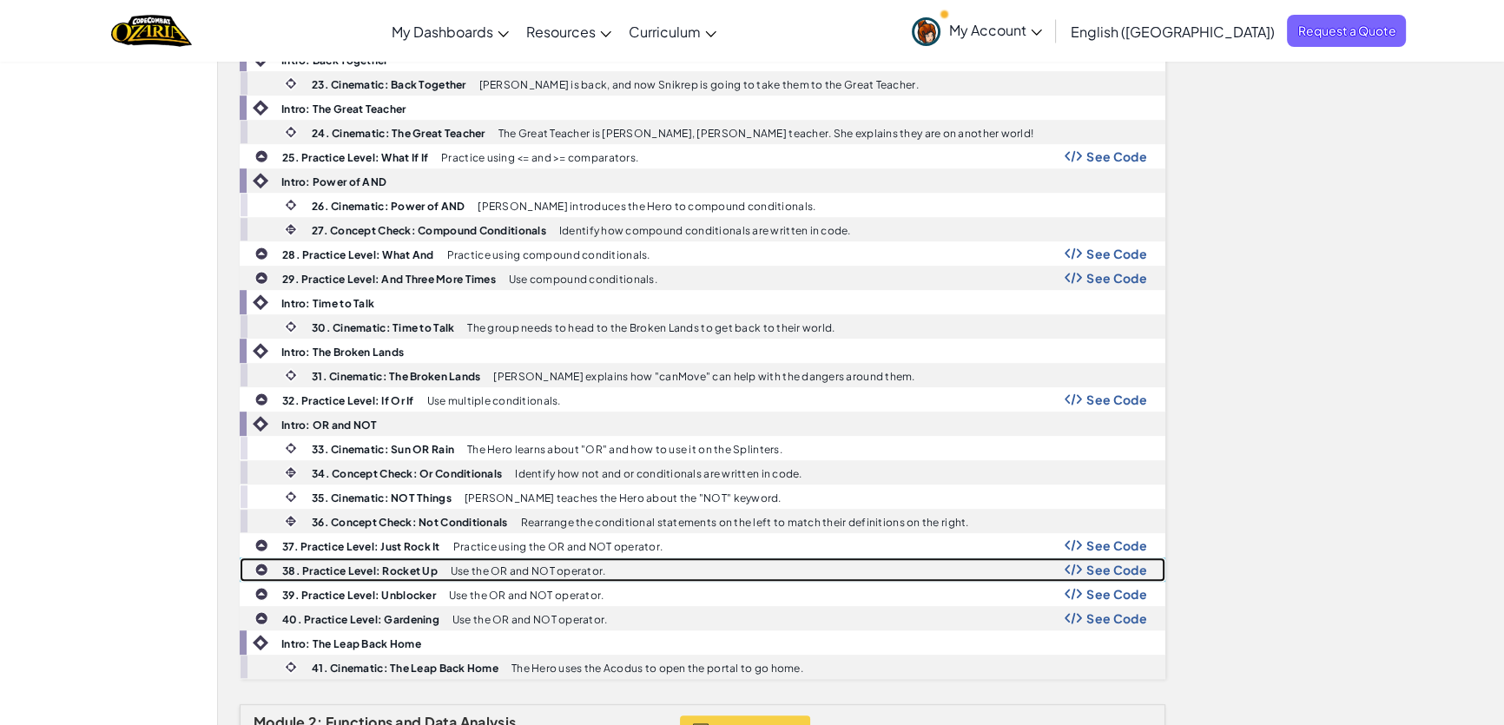
click at [1080, 564] on img at bounding box center [1073, 570] width 17 height 12
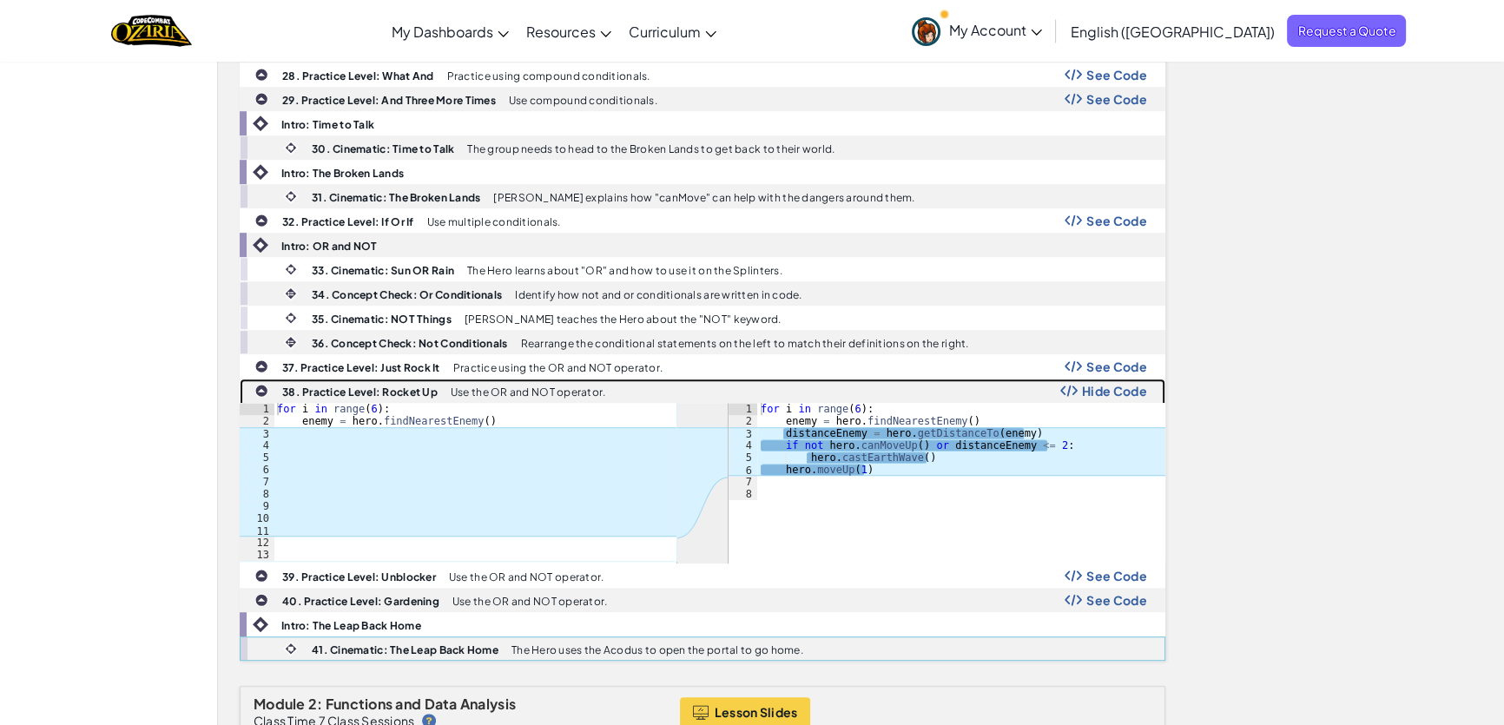
scroll to position [1342, 0]
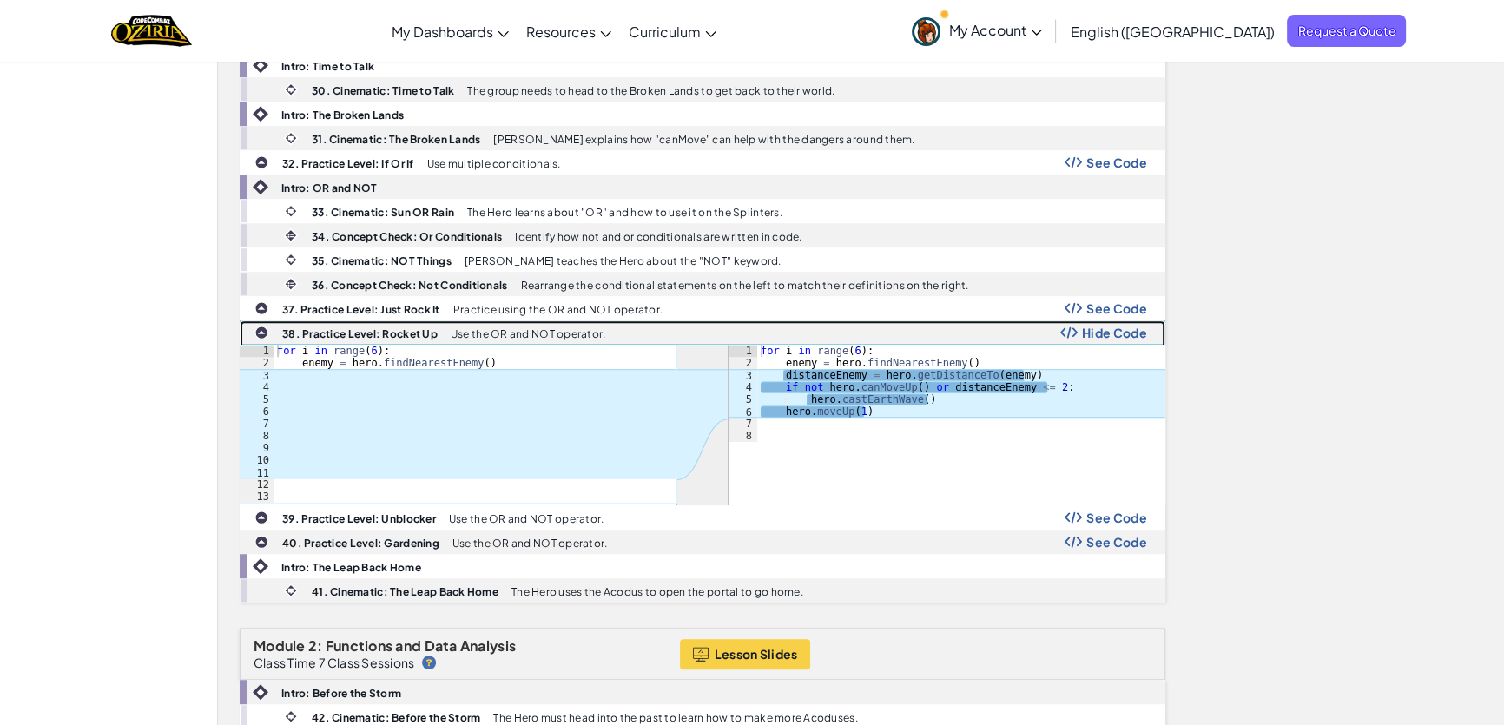
click at [1115, 326] on span "Hide Code" at bounding box center [1114, 333] width 65 height 14
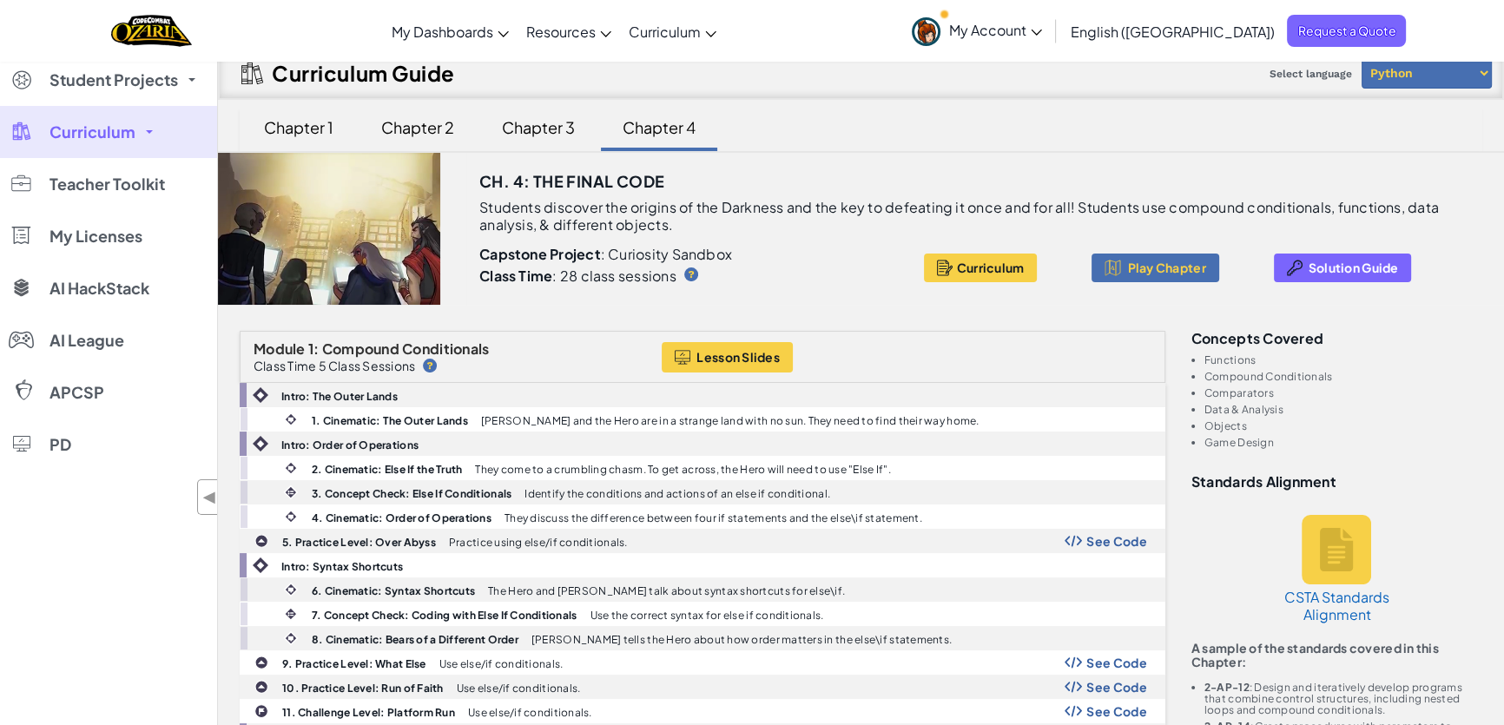
scroll to position [0, 0]
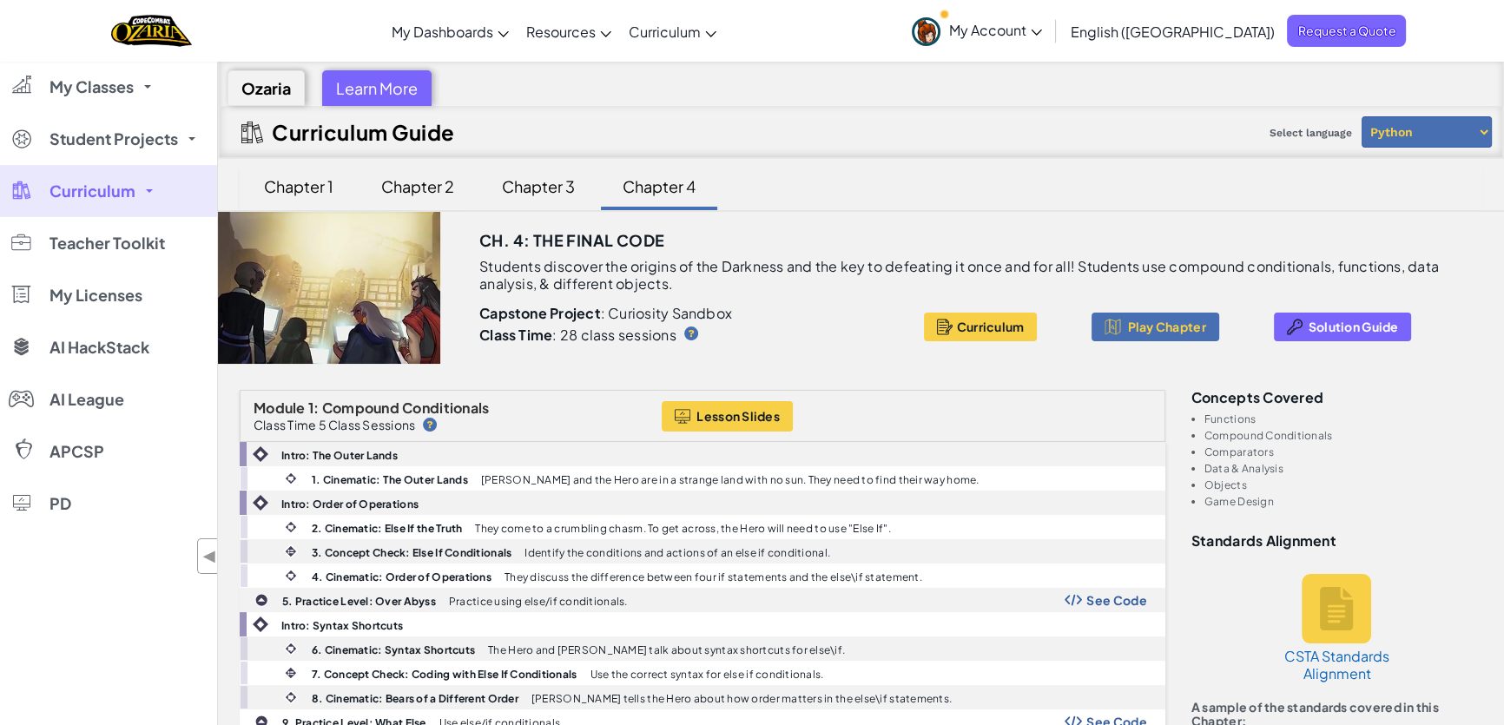
click at [545, 179] on div "Chapter 3" at bounding box center [539, 186] width 108 height 41
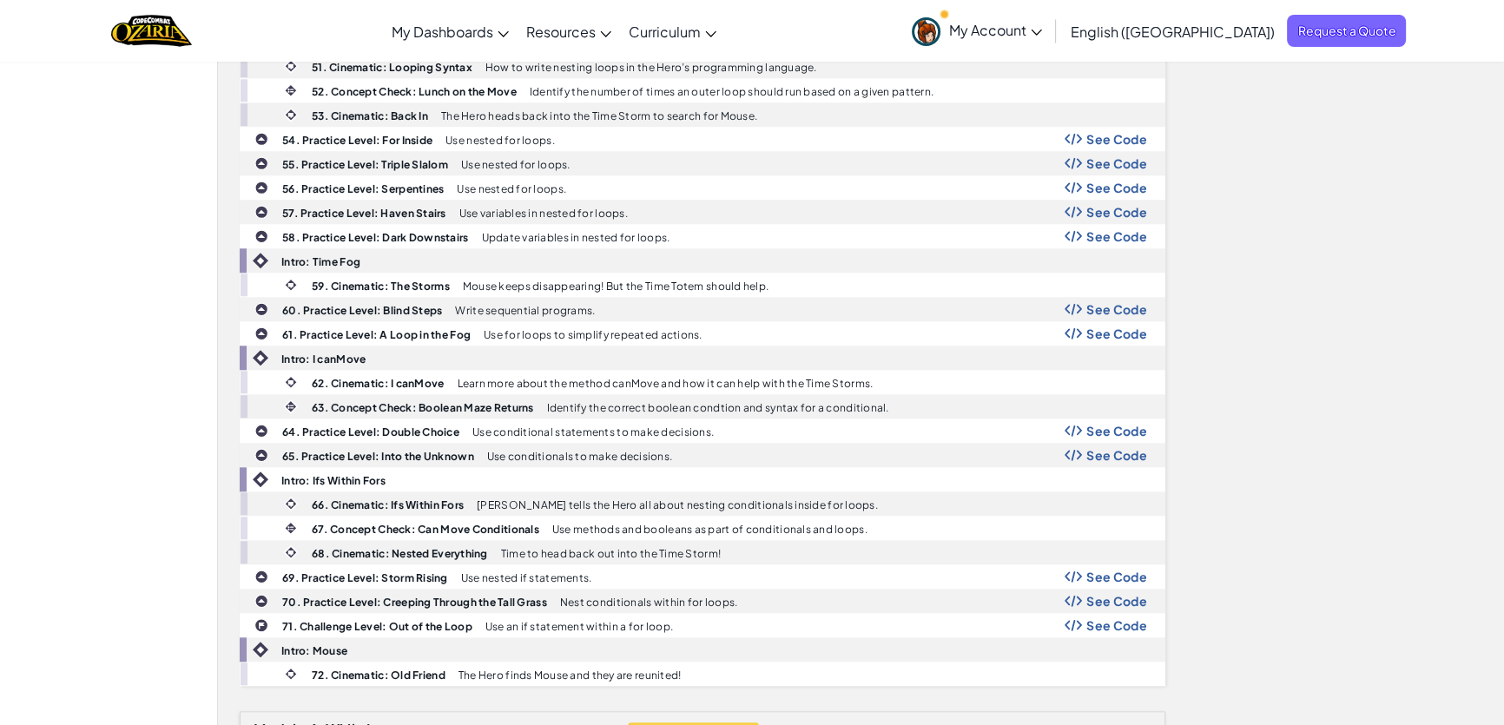
scroll to position [2052, 0]
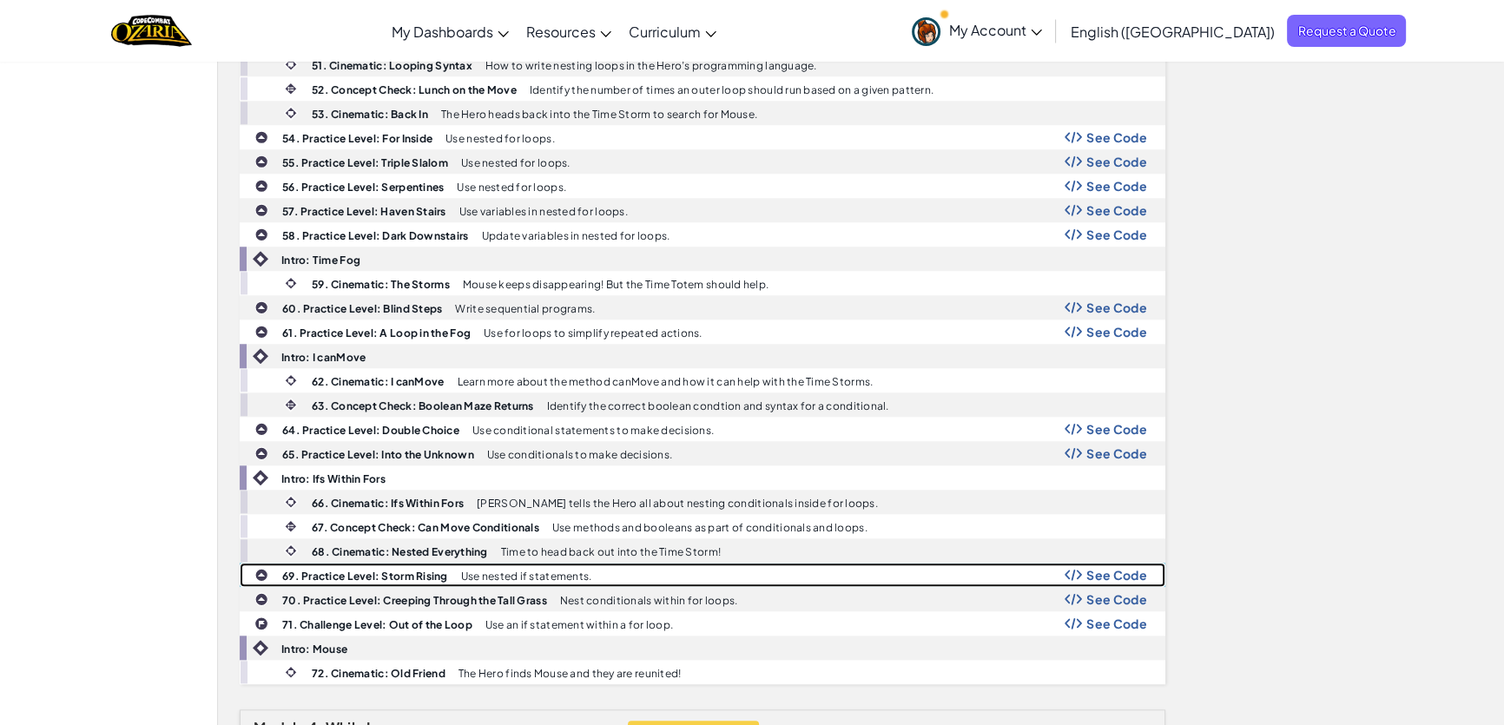
click at [1107, 571] on div "69. Practice Level: Storm Rising Use nested if statements. See Code" at bounding box center [703, 575] width 924 height 23
click at [1090, 568] on span "See Code" at bounding box center [1117, 575] width 61 height 14
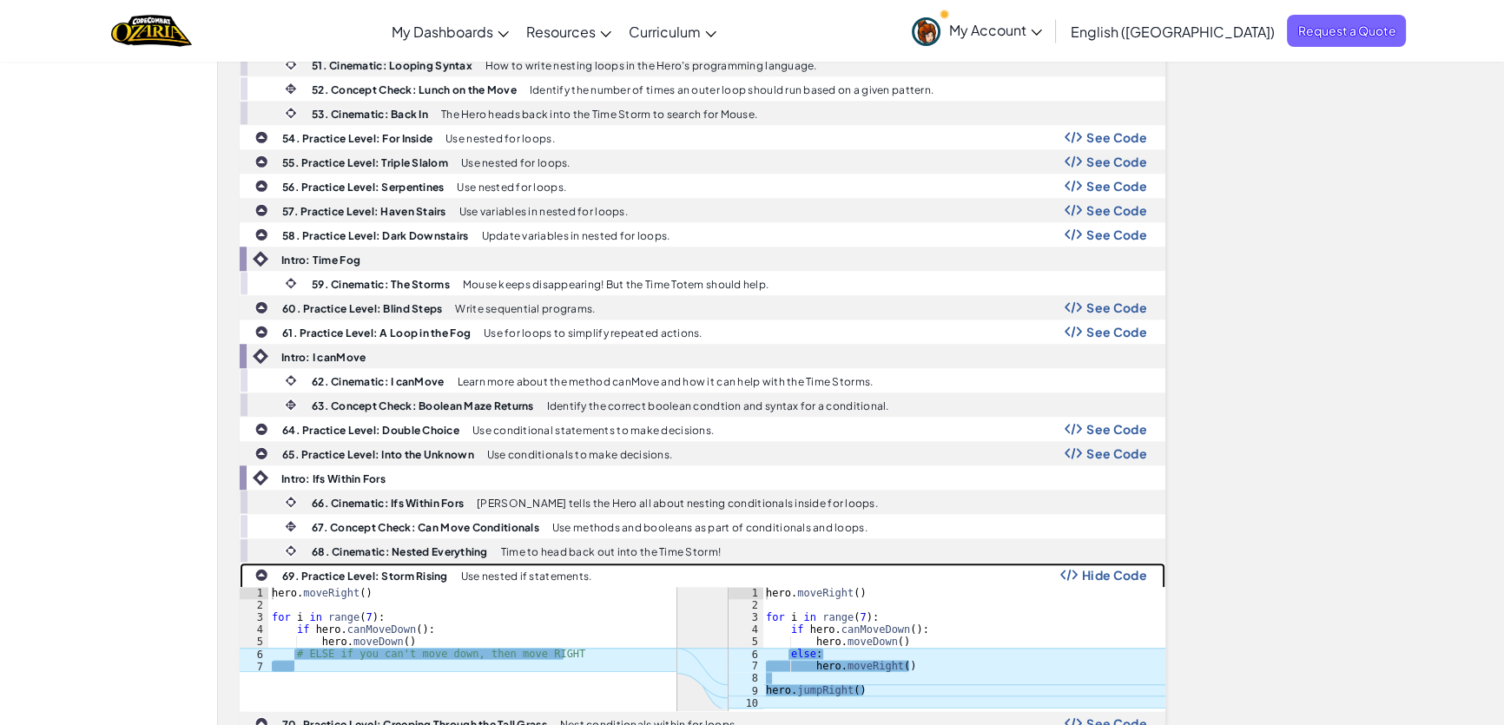
scroll to position [2369, 0]
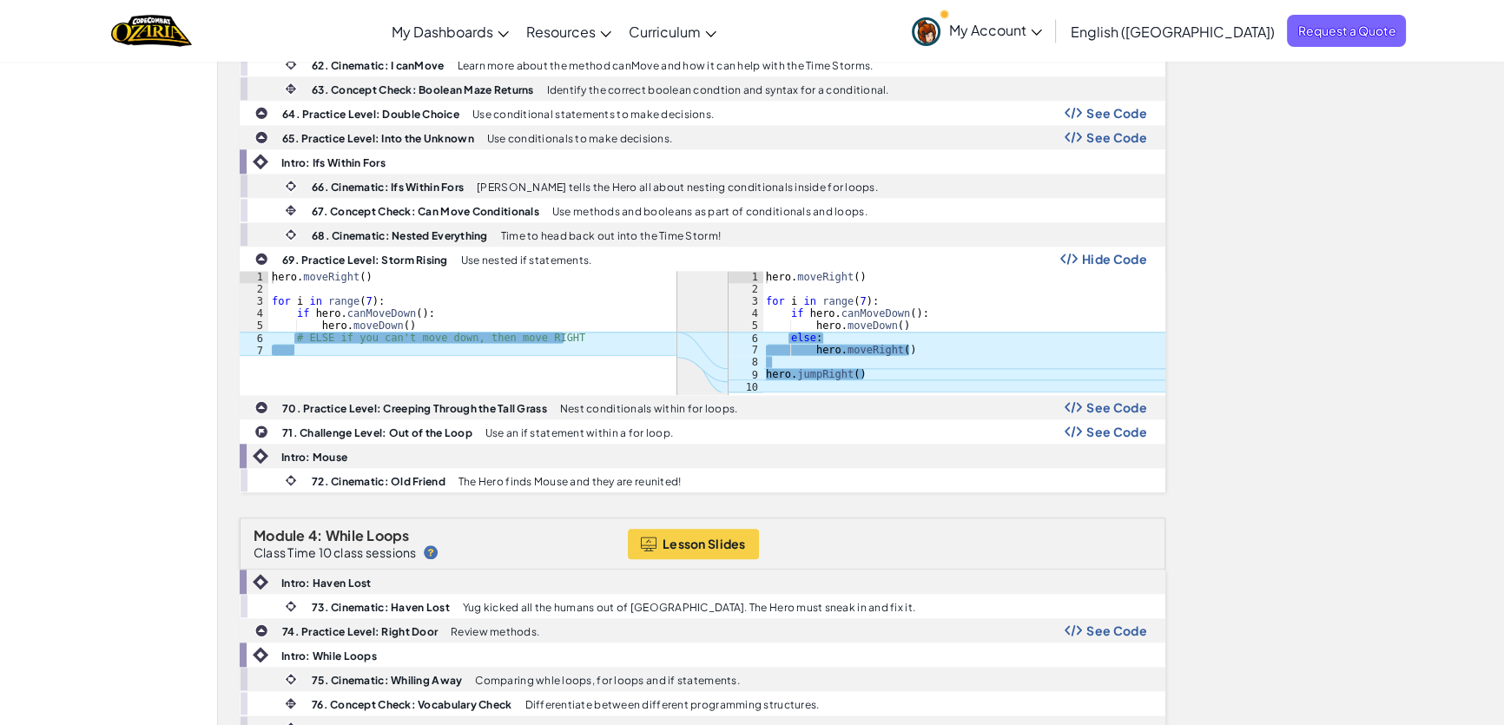
drag, startPoint x: 1285, startPoint y: 537, endPoint x: 1192, endPoint y: 628, distance: 130.8
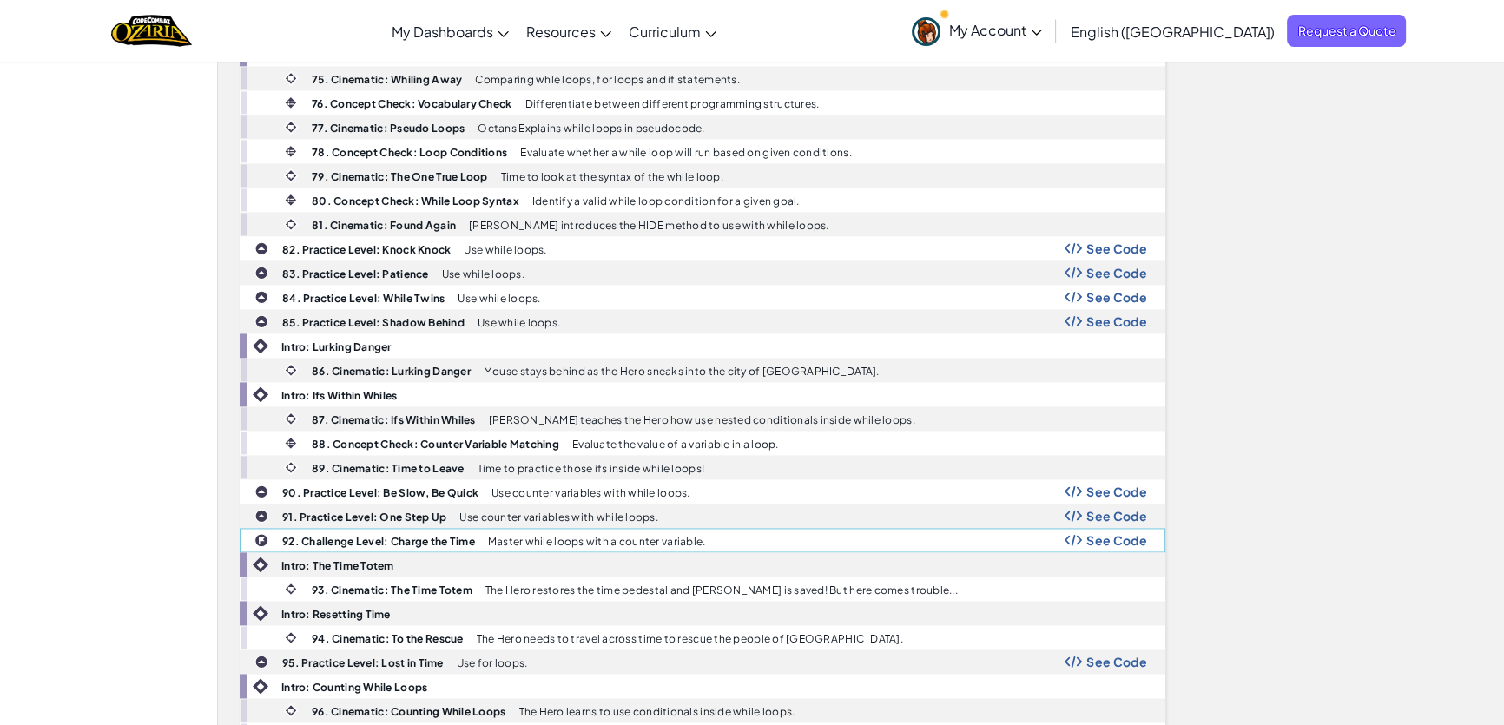
scroll to position [3000, 0]
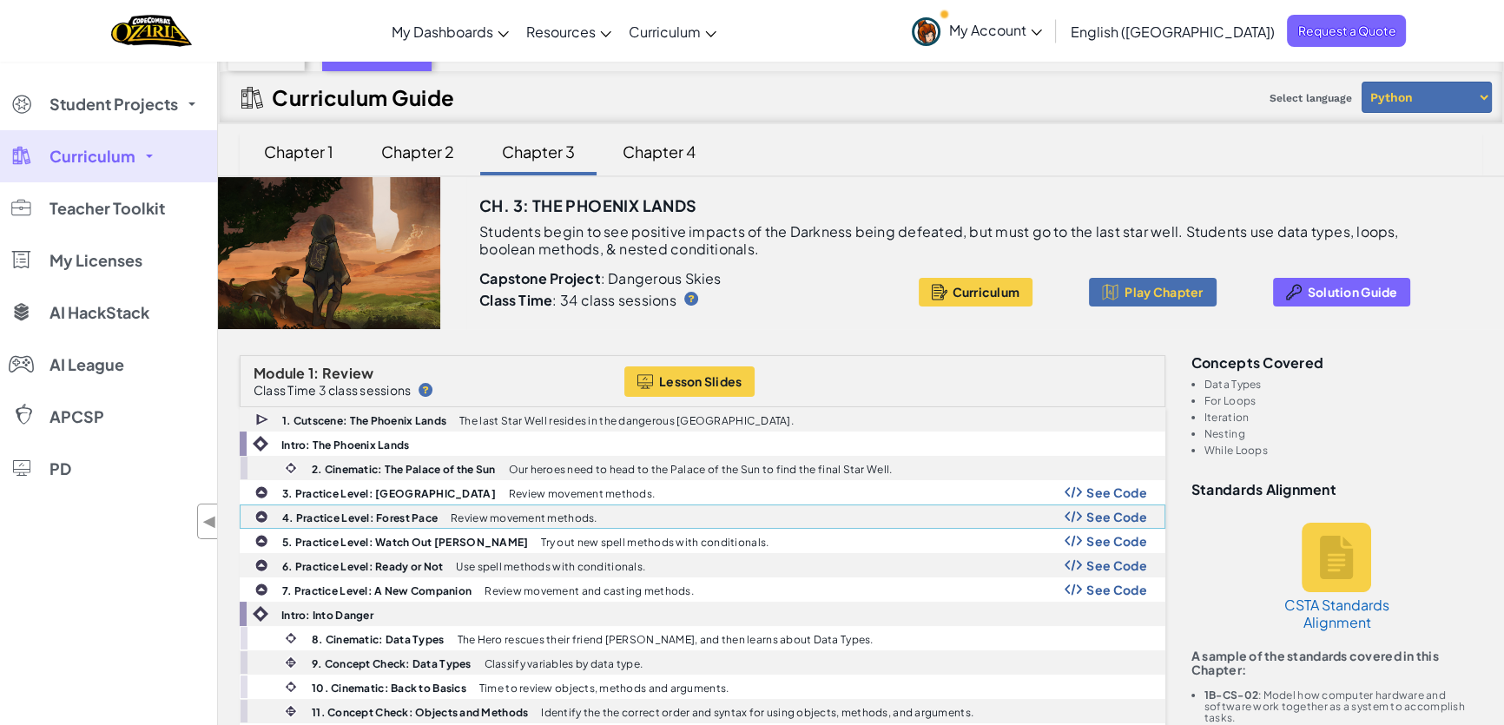
scroll to position [0, 0]
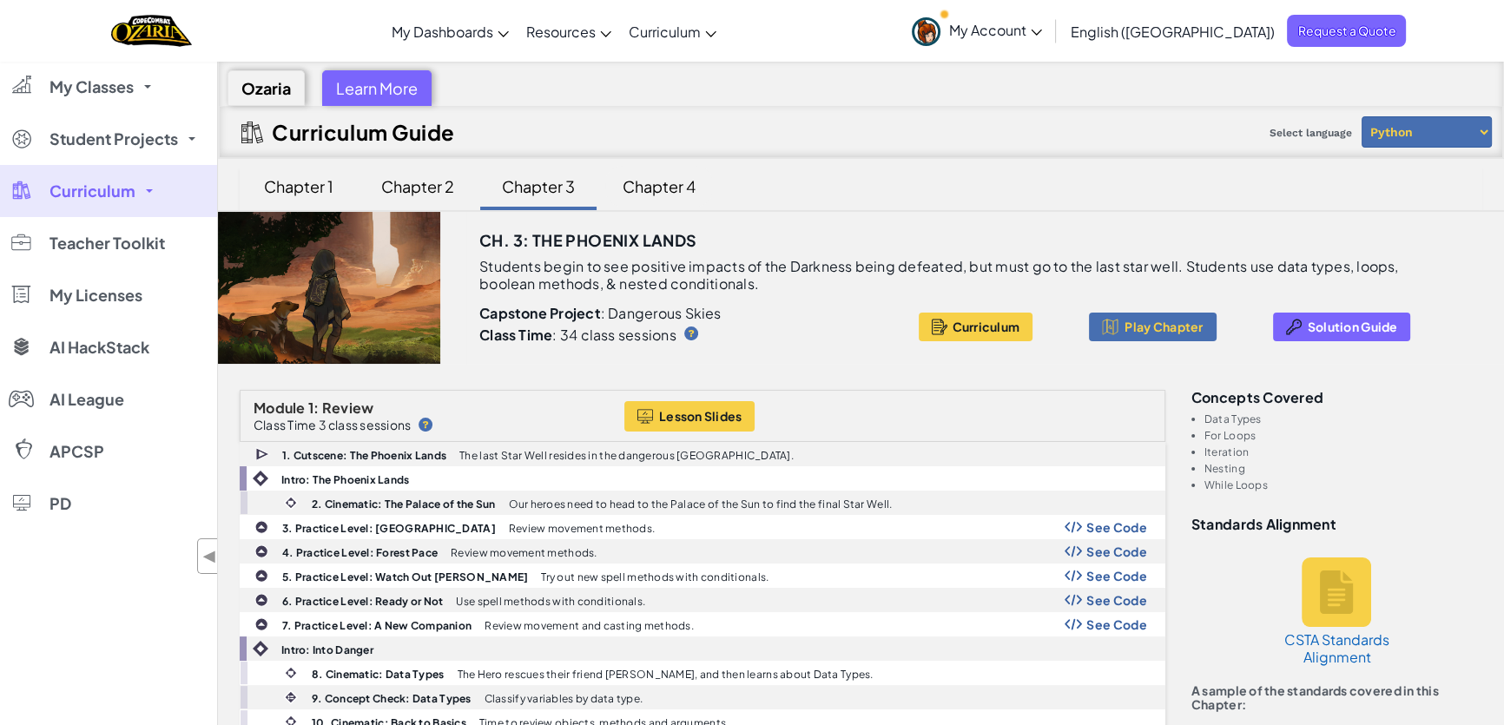
click at [672, 196] on div "Chapter 4" at bounding box center [659, 186] width 108 height 41
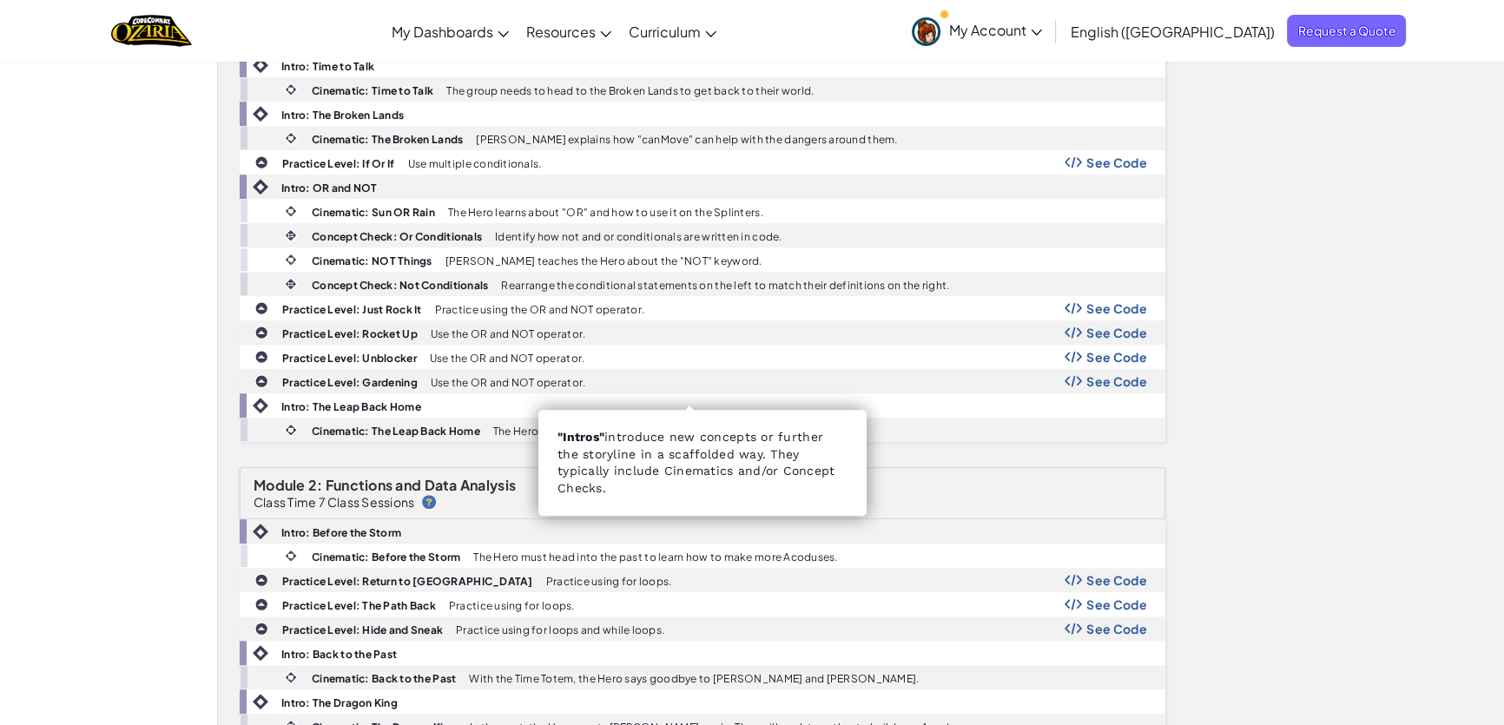
scroll to position [2907, 0]
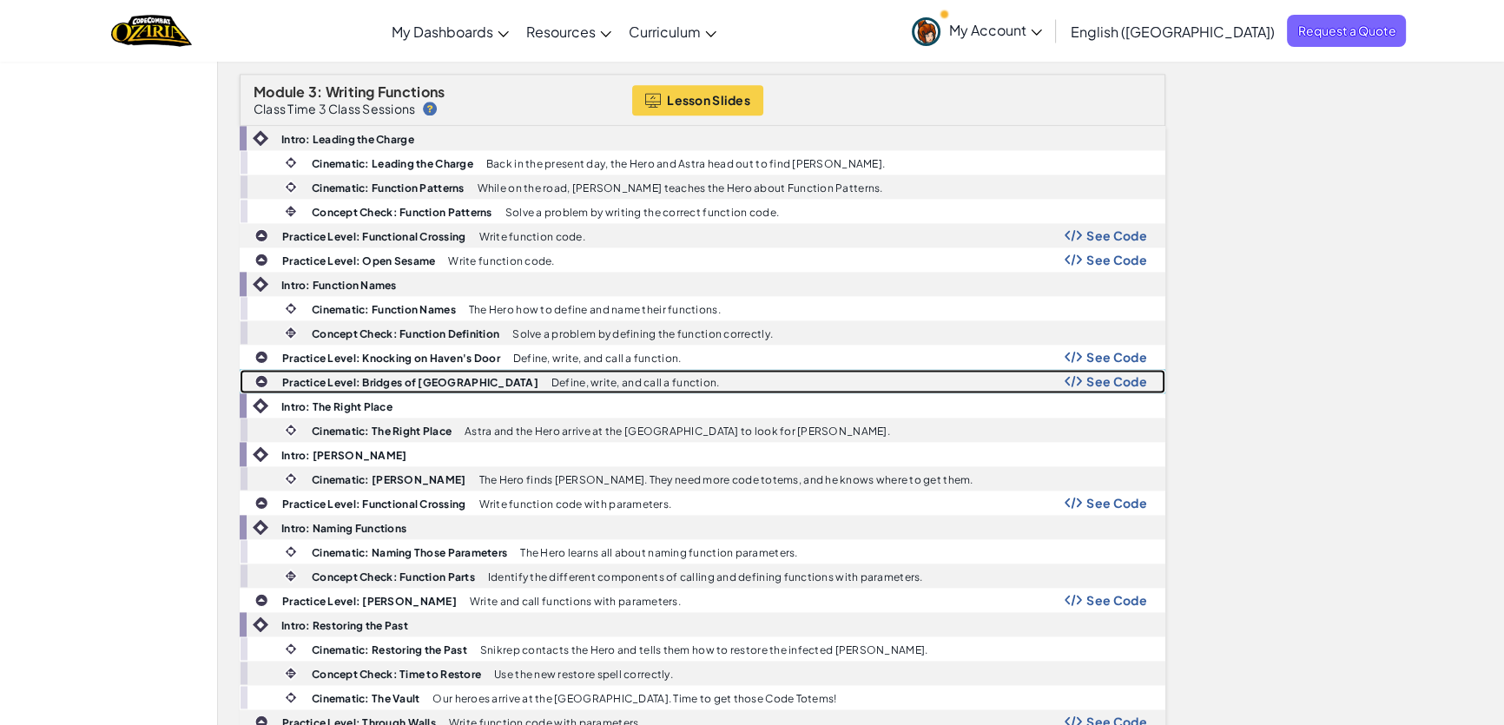
click at [1084, 374] on div "See Code" at bounding box center [1106, 381] width 83 height 14
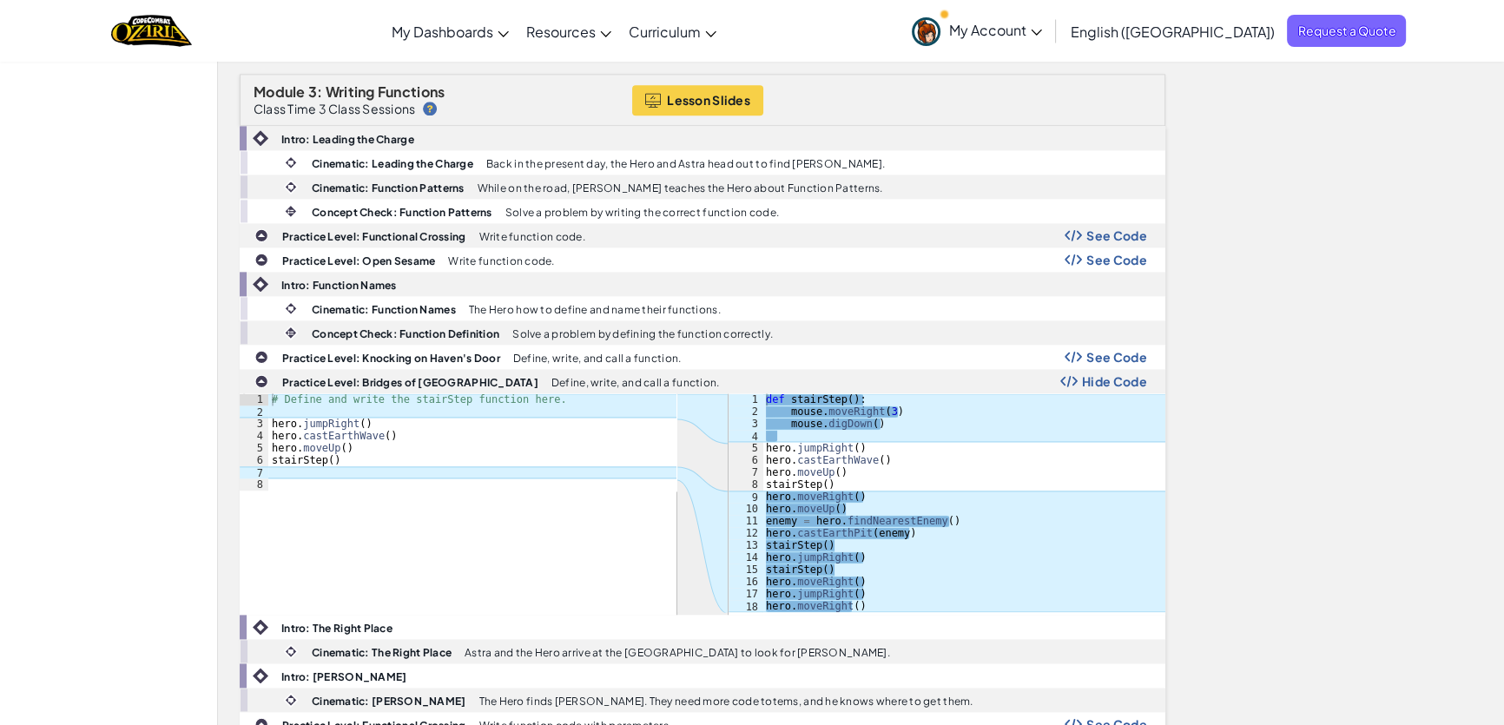
click at [833, 20] on div "Toggle navigation My Dashboards Ozaria Teacher Dashboard CodeCombat Teacher Das…" at bounding box center [752, 31] width 1513 height 62
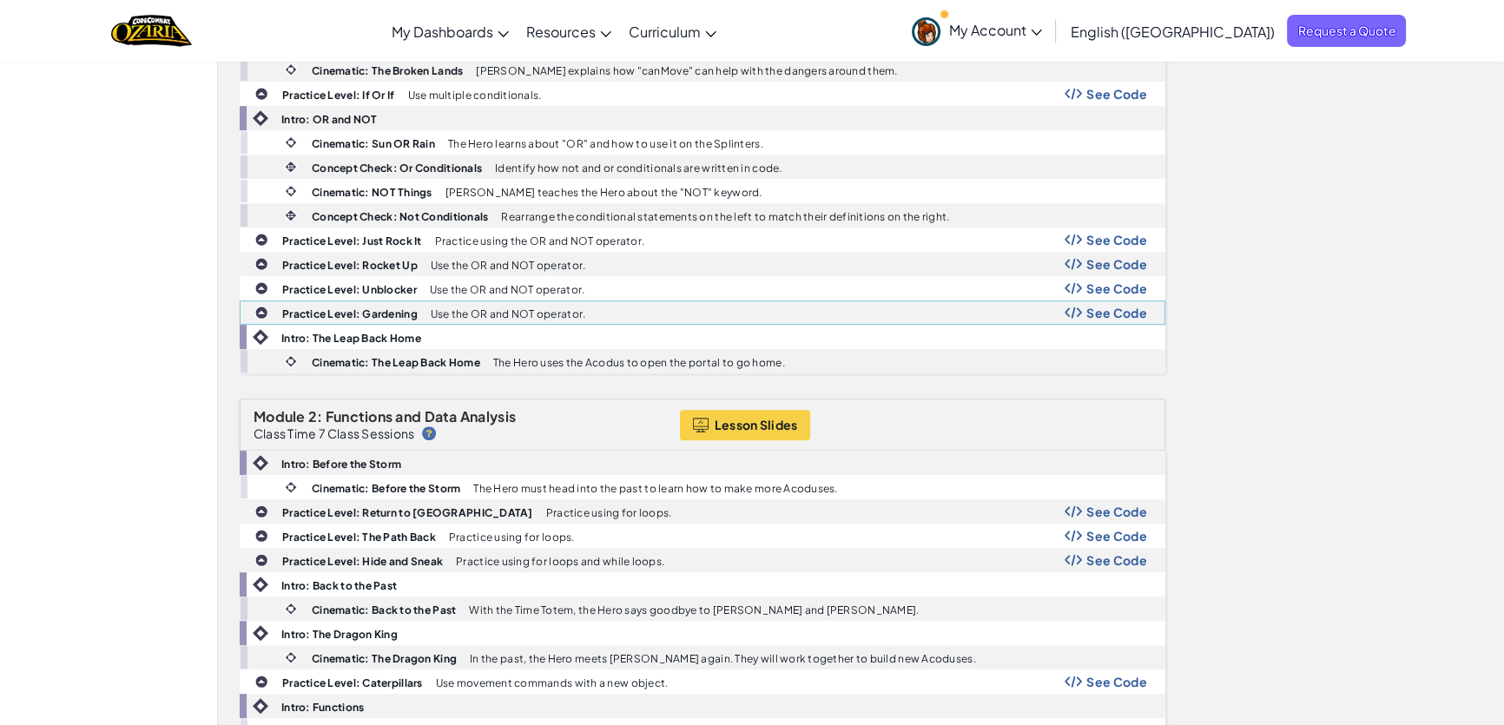
scroll to position [1500, 0]
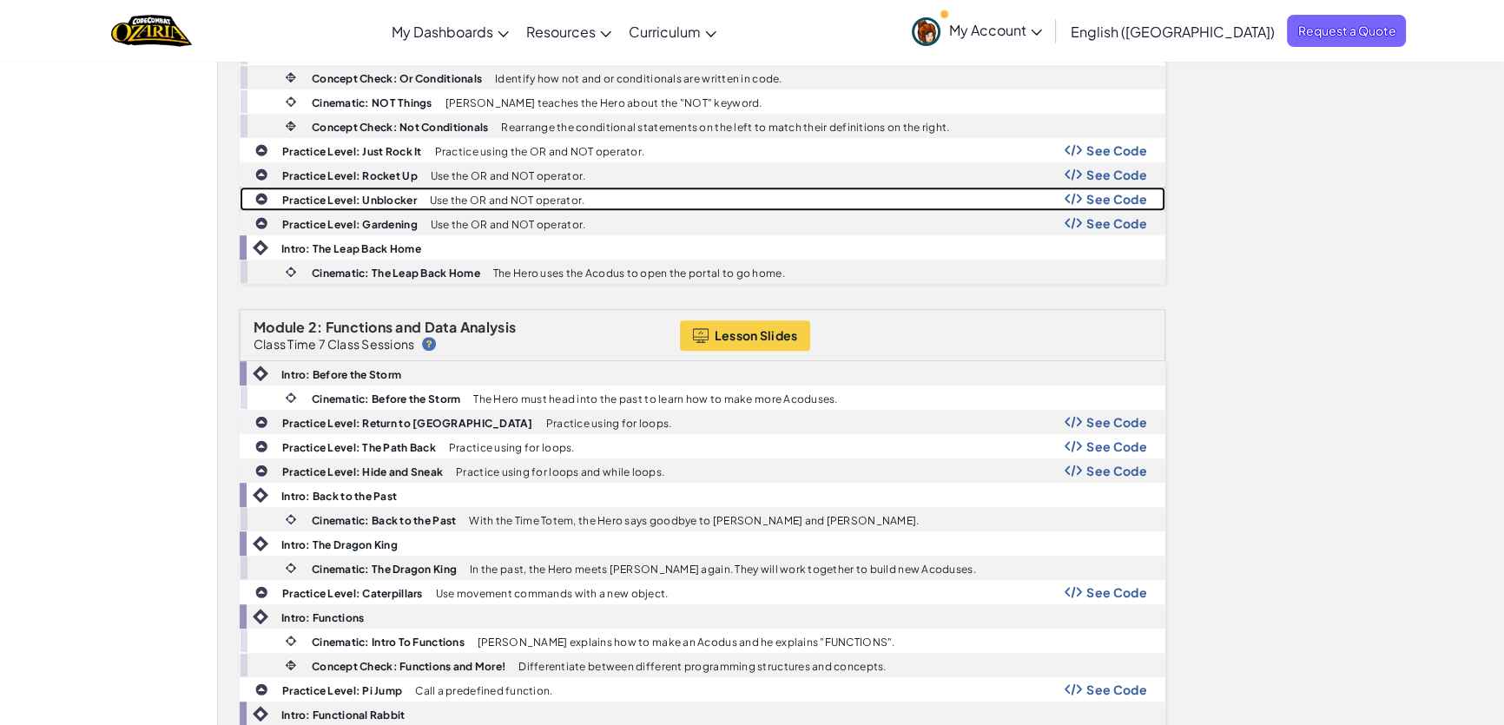
click at [1127, 192] on span "See Code" at bounding box center [1117, 199] width 61 height 14
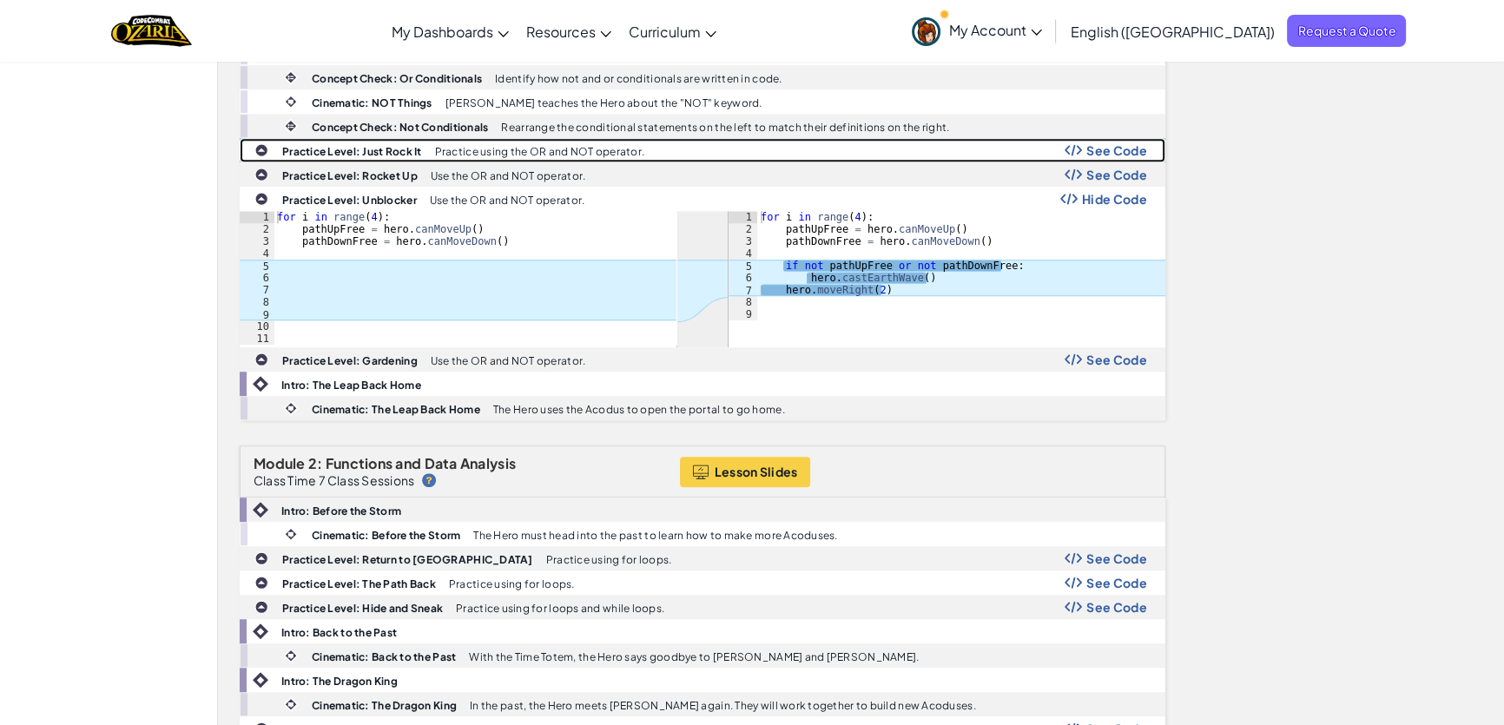
click at [756, 139] on div "Practice Level: Just Rock It Practice using the OR and NOT operator. See Code" at bounding box center [703, 150] width 924 height 23
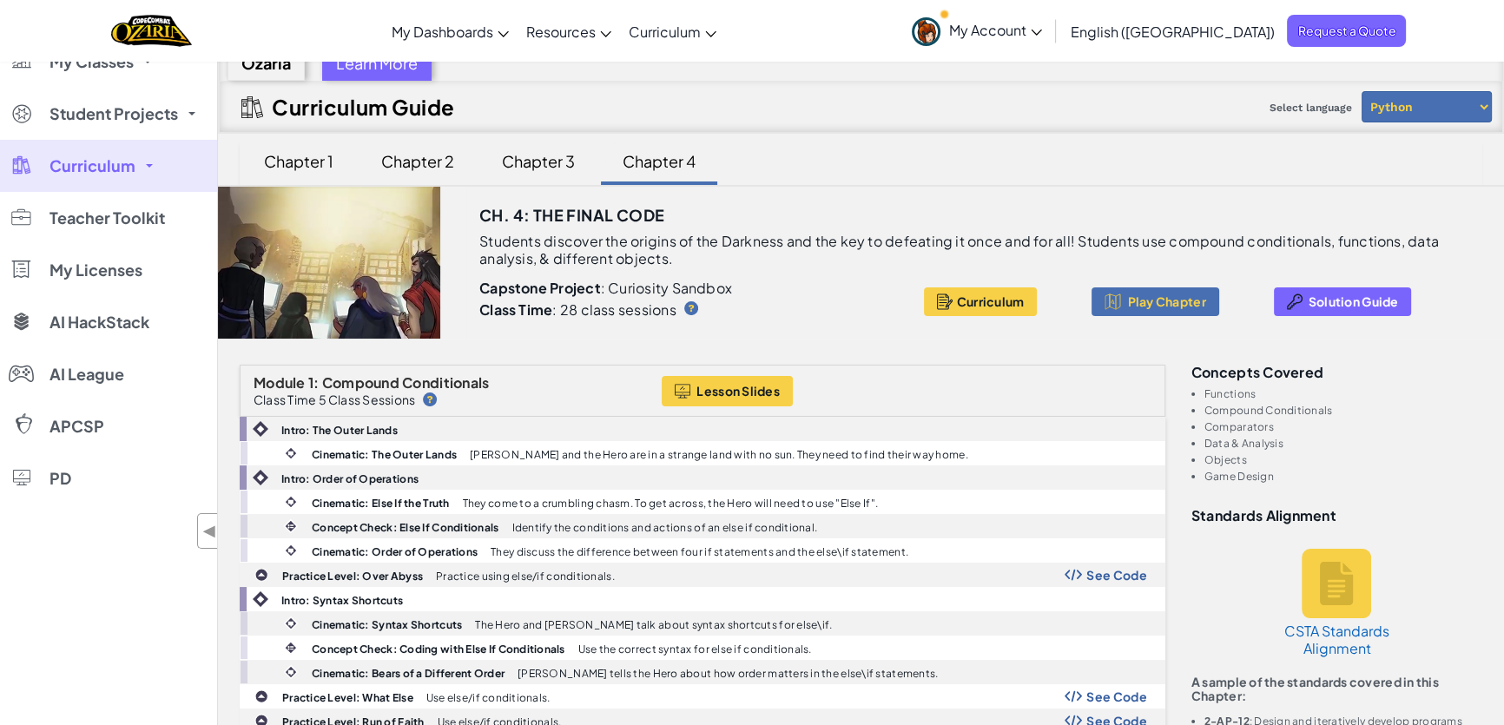
scroll to position [0, 0]
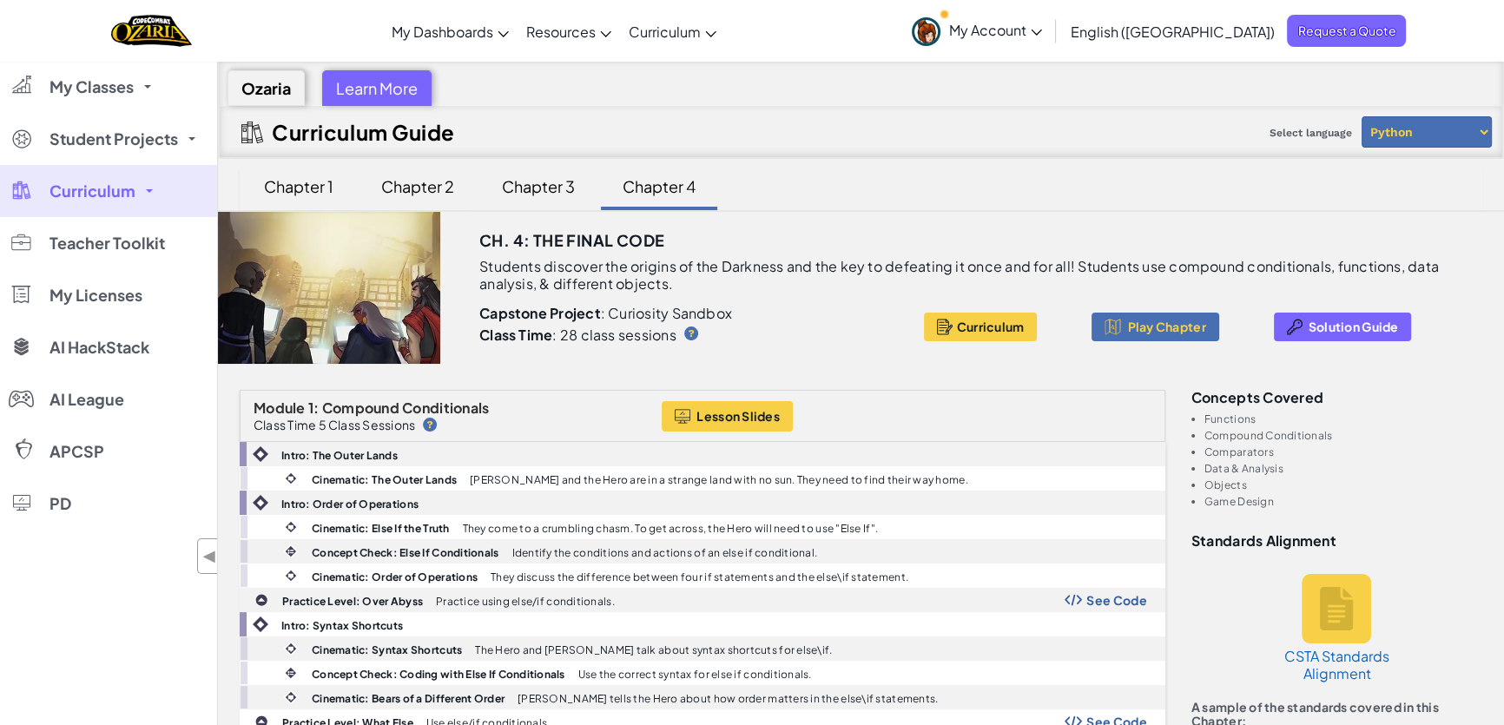
click at [538, 190] on div "Chapter 3" at bounding box center [539, 186] width 108 height 41
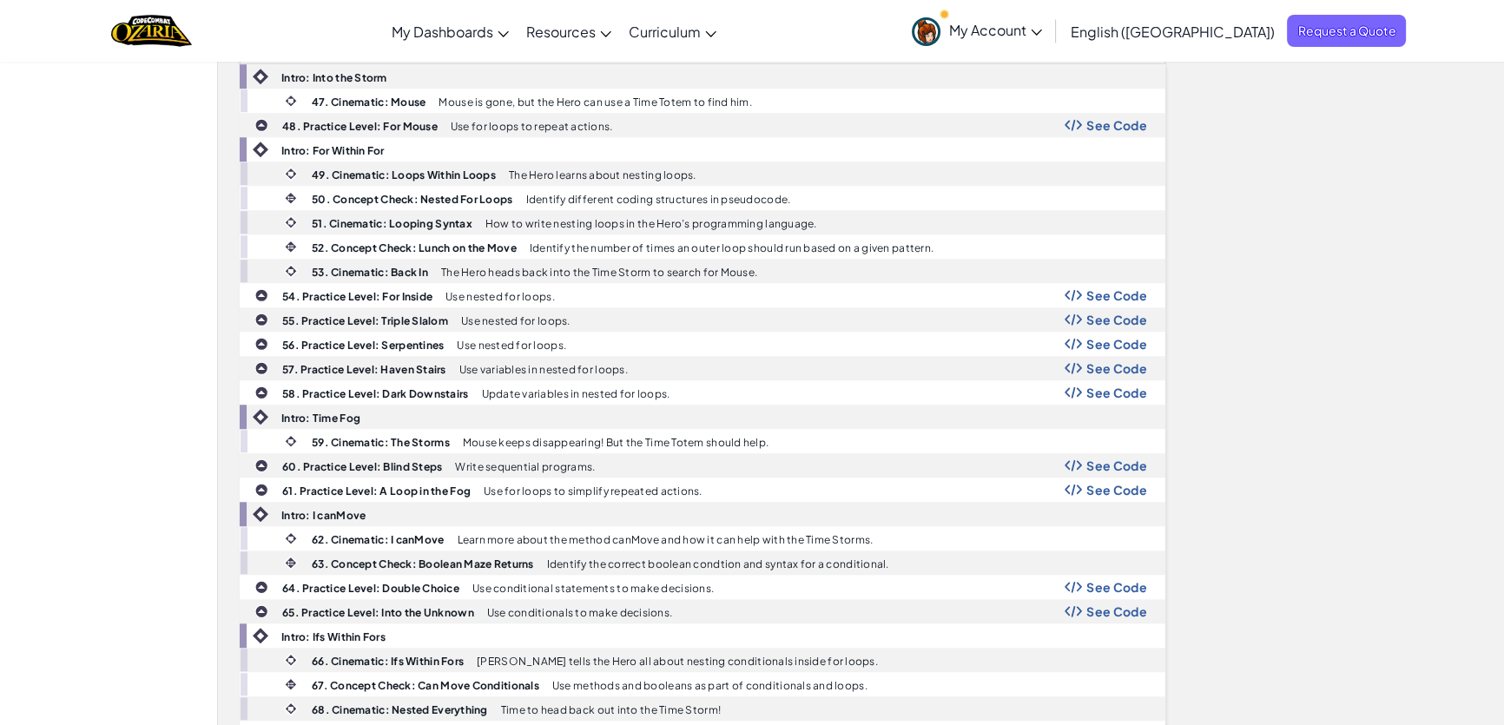
scroll to position [2527, 0]
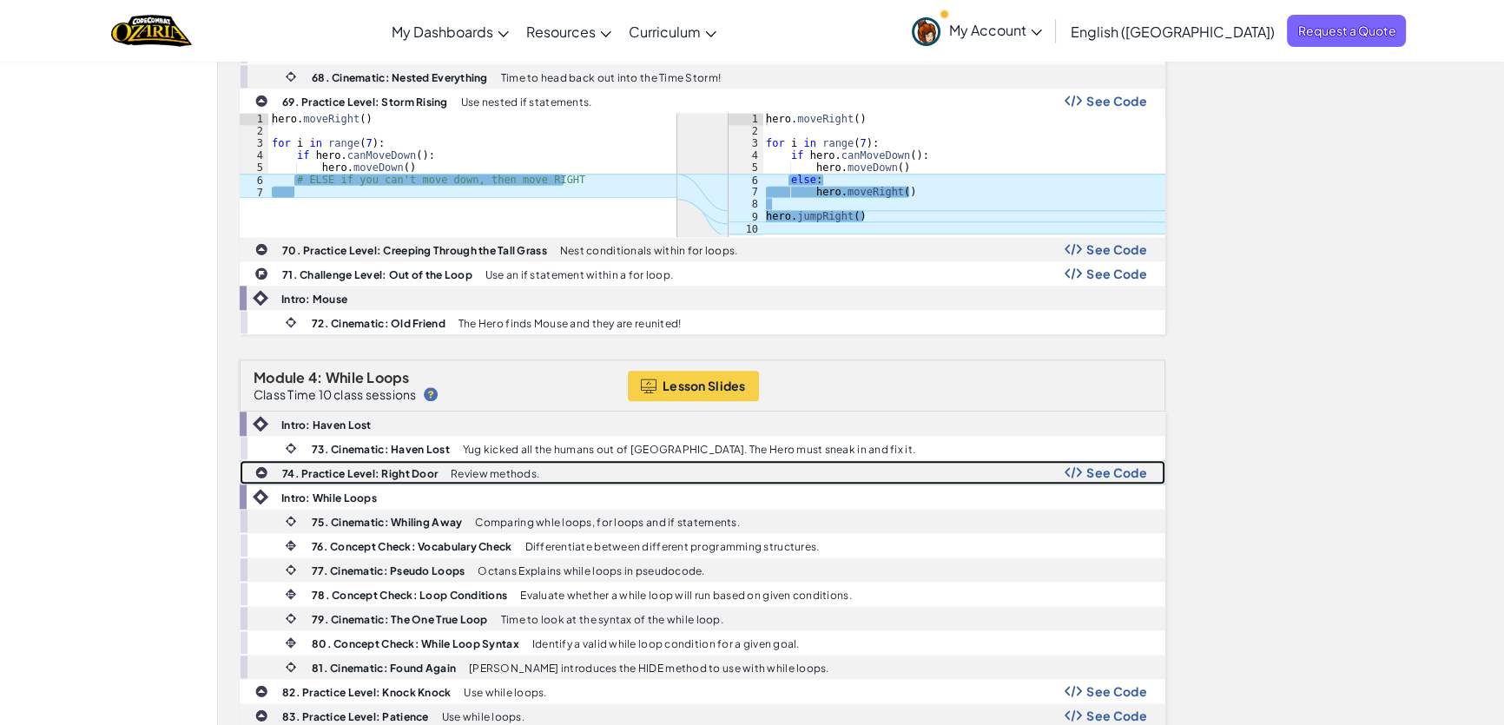
click at [1092, 466] on span "See Code" at bounding box center [1117, 473] width 61 height 14
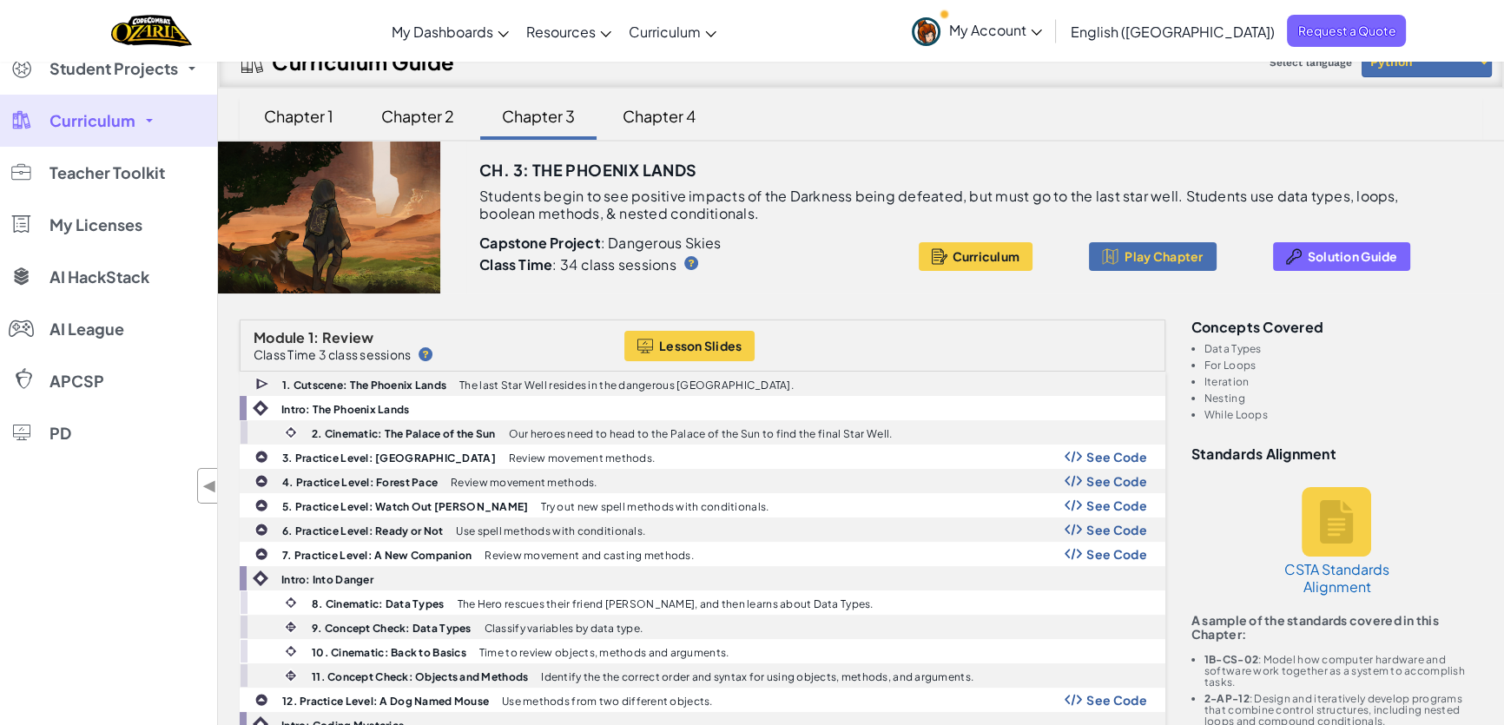
scroll to position [0, 0]
